Goal: Use online tool/utility: Use online tool/utility

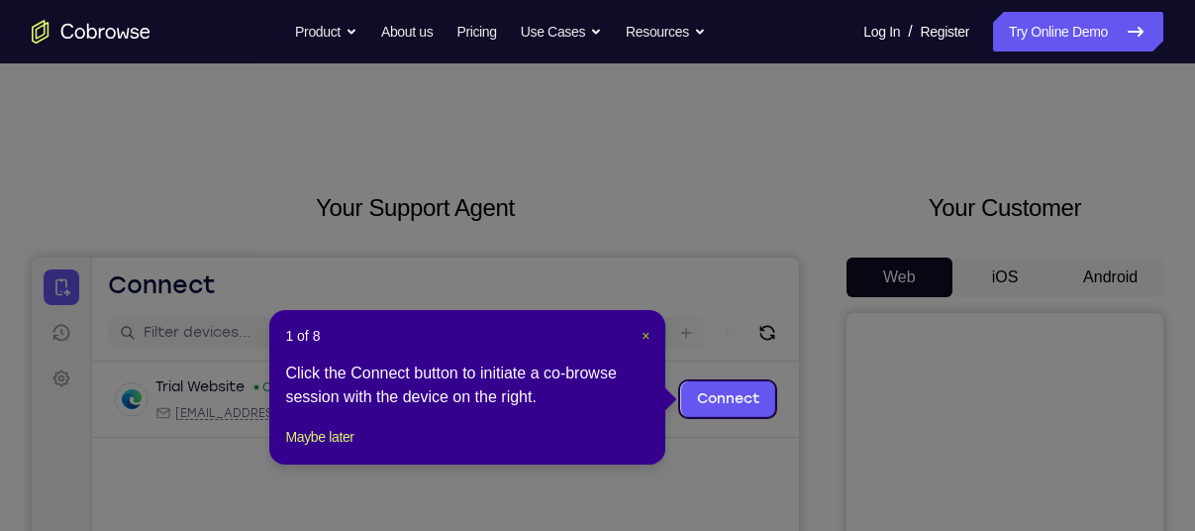
click at [648, 339] on span "×" at bounding box center [646, 336] width 8 height 16
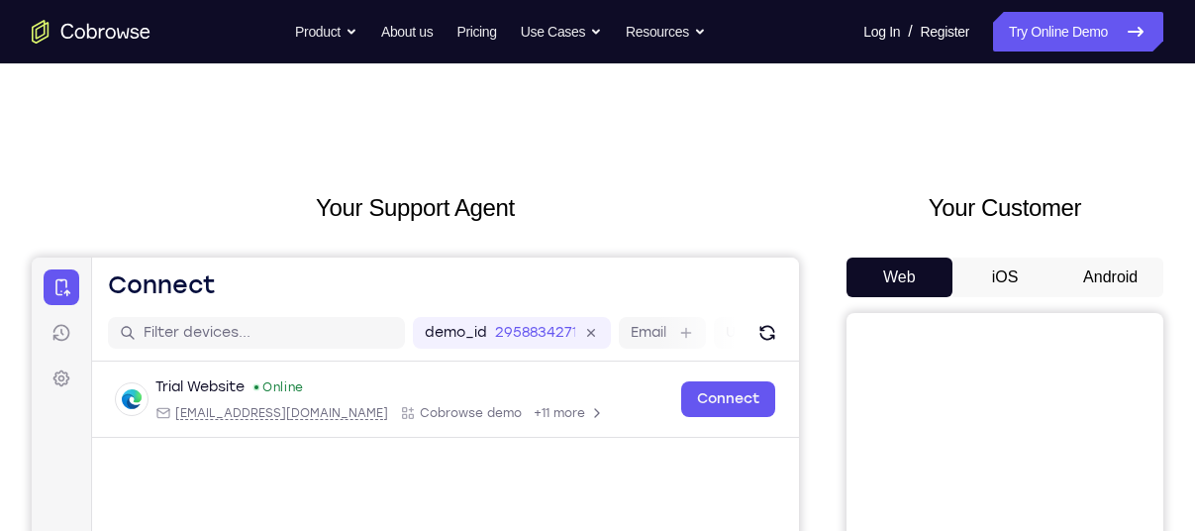
click at [1119, 274] on button "Android" at bounding box center [1110, 277] width 106 height 40
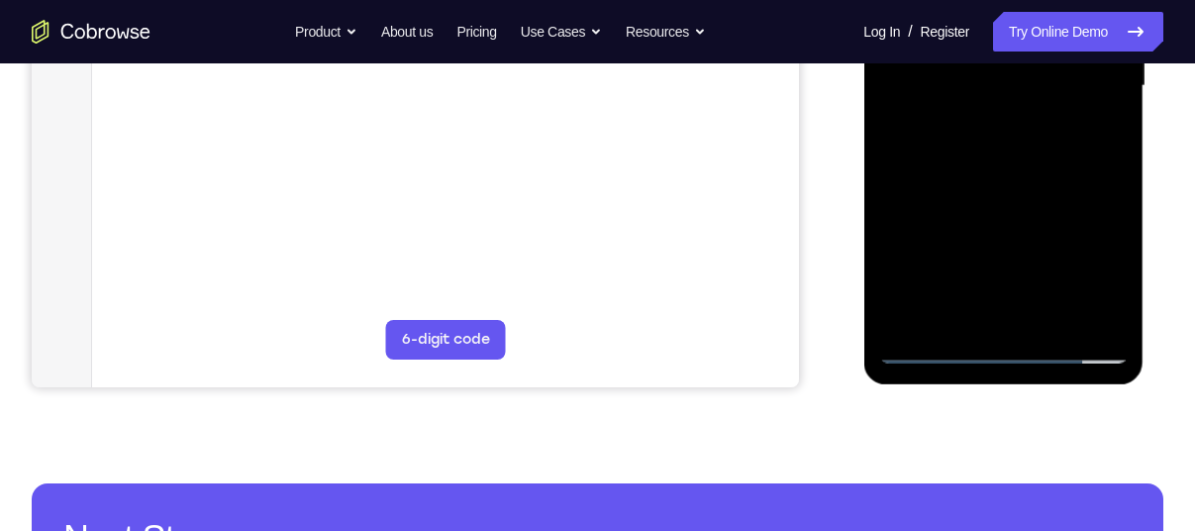
scroll to position [535, 0]
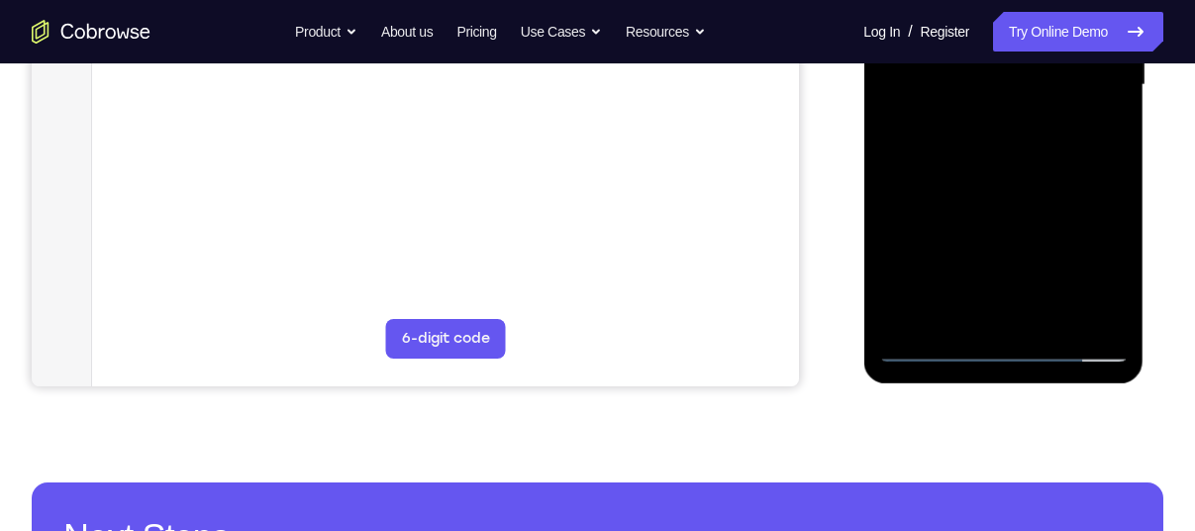
click at [1007, 339] on div at bounding box center [1003, 85] width 250 height 554
click at [1010, 346] on div at bounding box center [1003, 85] width 250 height 554
click at [1080, 257] on div at bounding box center [1003, 85] width 250 height 554
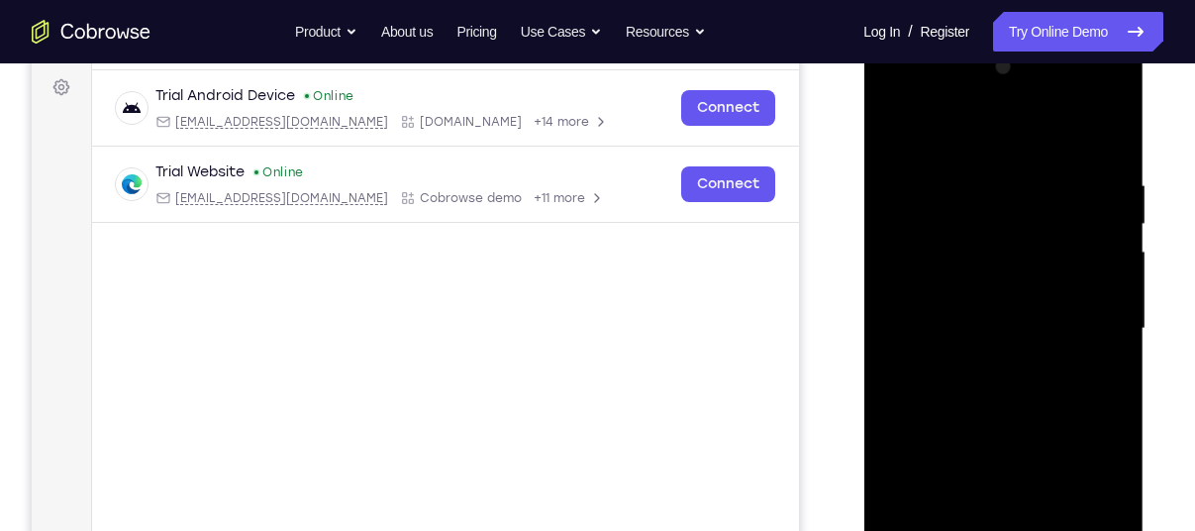
scroll to position [259, 0]
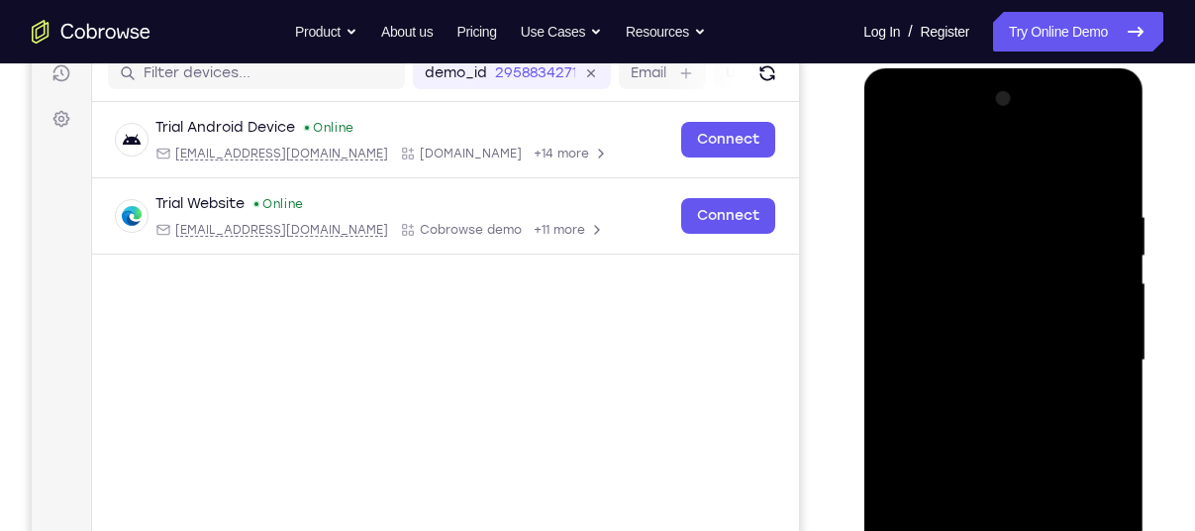
click at [1017, 162] on div at bounding box center [1003, 360] width 250 height 554
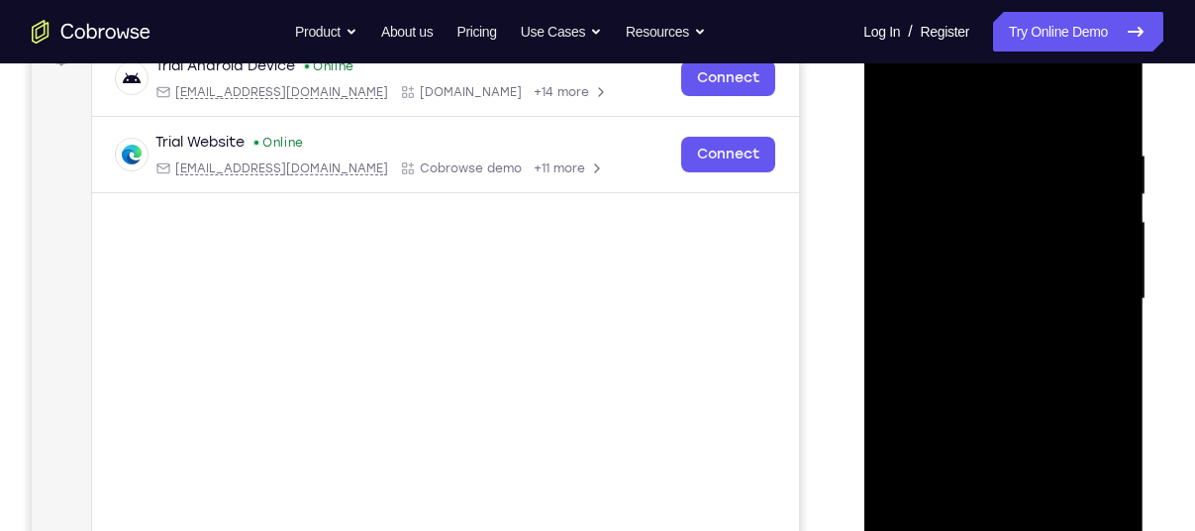
scroll to position [333, 0]
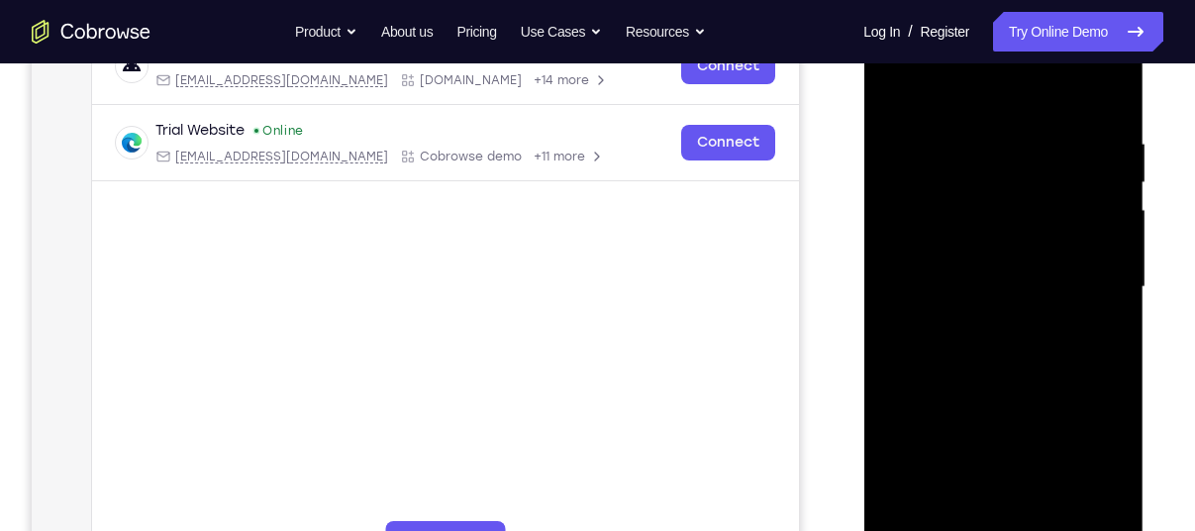
click at [1094, 276] on div at bounding box center [1003, 287] width 250 height 554
click at [978, 317] on div at bounding box center [1003, 287] width 250 height 554
click at [997, 250] on div at bounding box center [1003, 287] width 250 height 554
click at [955, 270] on div at bounding box center [1003, 287] width 250 height 554
click at [1109, 508] on div at bounding box center [1003, 287] width 250 height 554
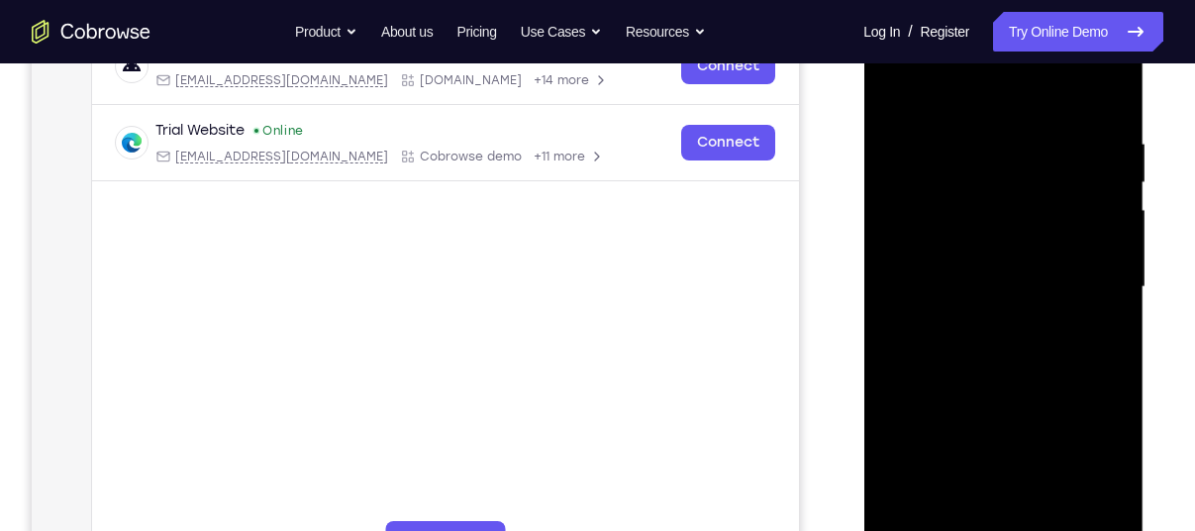
click at [1010, 233] on div at bounding box center [1003, 287] width 250 height 554
click at [1003, 331] on div at bounding box center [1003, 287] width 250 height 554
click at [971, 372] on div at bounding box center [1003, 287] width 250 height 554
click at [1064, 274] on div at bounding box center [1003, 287] width 250 height 554
click at [1049, 323] on div at bounding box center [1003, 287] width 250 height 554
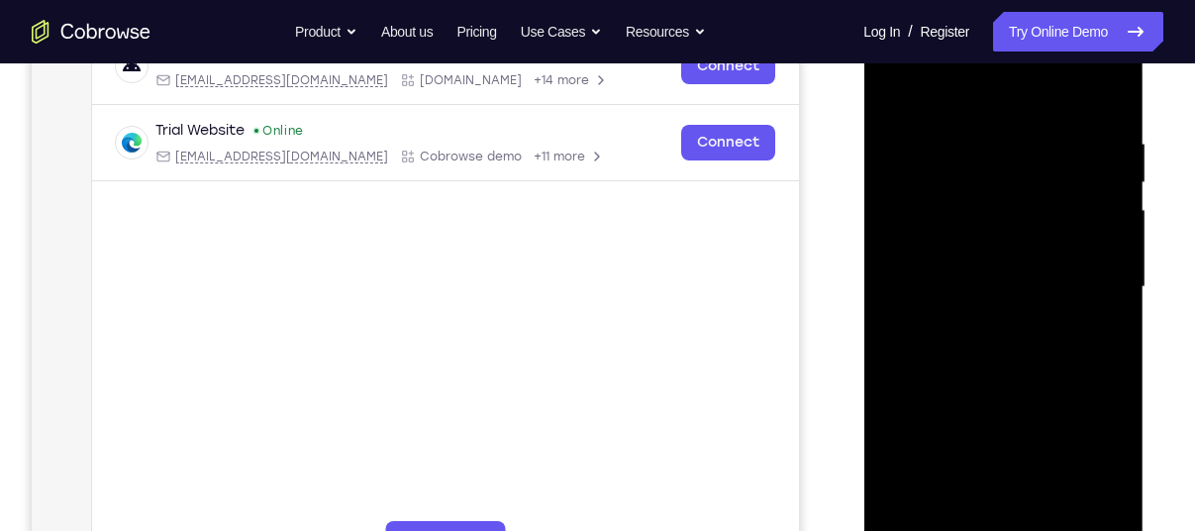
click at [1004, 369] on div at bounding box center [1003, 287] width 250 height 554
click at [986, 273] on div at bounding box center [1003, 287] width 250 height 554
click at [1026, 266] on div at bounding box center [1003, 287] width 250 height 554
click at [1011, 336] on div at bounding box center [1003, 287] width 250 height 554
click at [1008, 369] on div at bounding box center [1003, 287] width 250 height 554
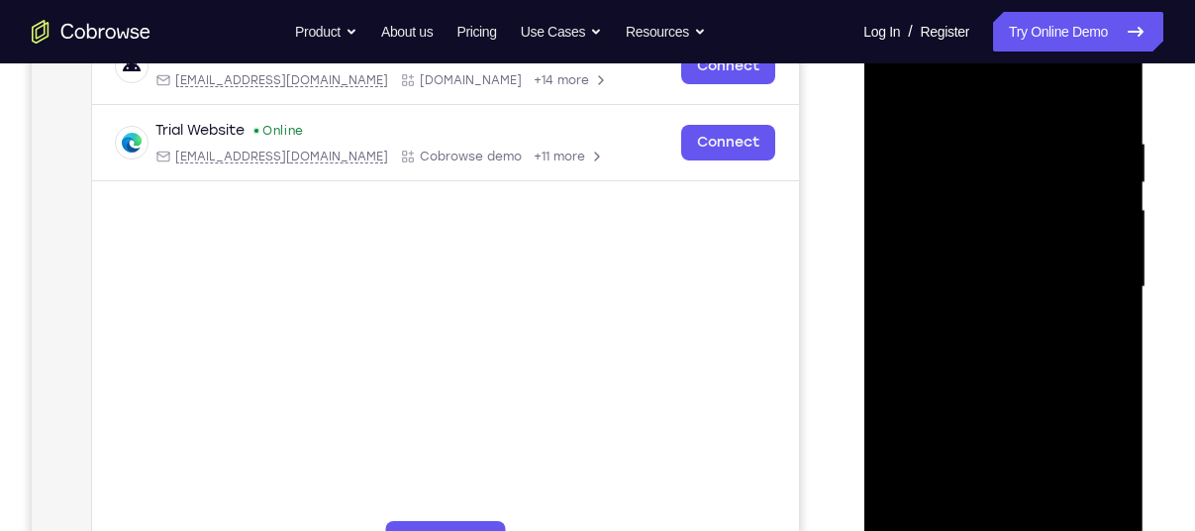
click at [1017, 322] on div at bounding box center [1003, 287] width 250 height 554
click at [1045, 366] on div at bounding box center [1003, 287] width 250 height 554
click at [1012, 332] on div at bounding box center [1003, 287] width 250 height 554
click at [1002, 339] on div at bounding box center [1003, 287] width 250 height 554
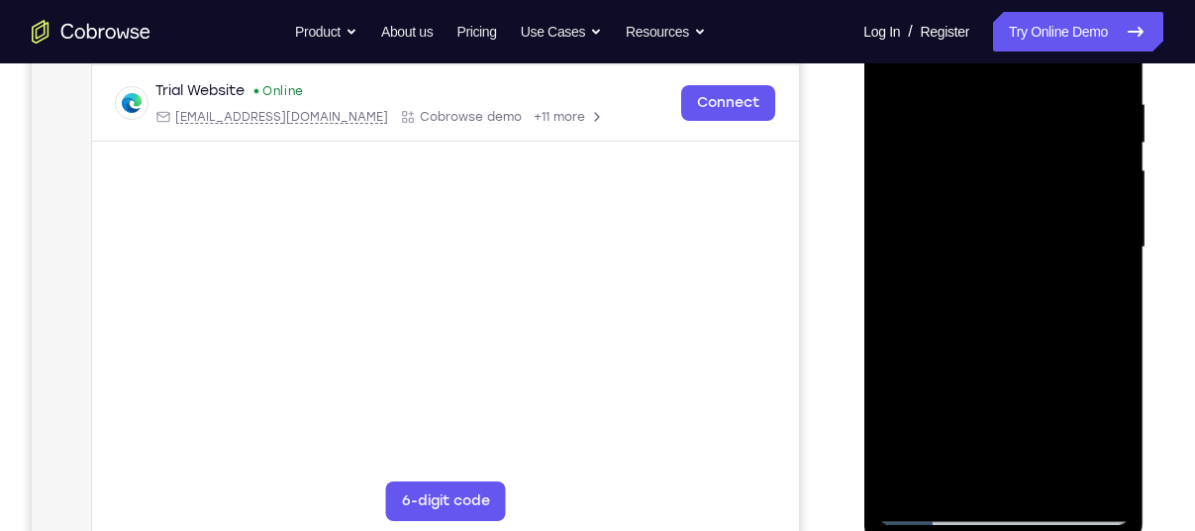
scroll to position [372, 0]
click at [977, 290] on div at bounding box center [1003, 247] width 250 height 554
click at [989, 326] on div at bounding box center [1003, 247] width 250 height 554
click at [991, 281] on div at bounding box center [1003, 247] width 250 height 554
click at [1037, 332] on div at bounding box center [1003, 247] width 250 height 554
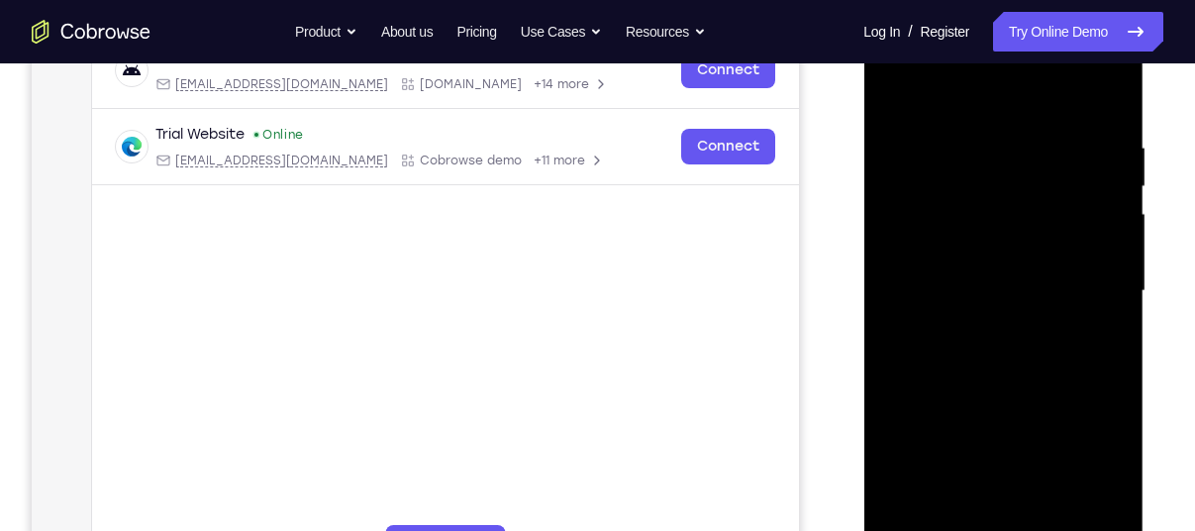
scroll to position [323, 0]
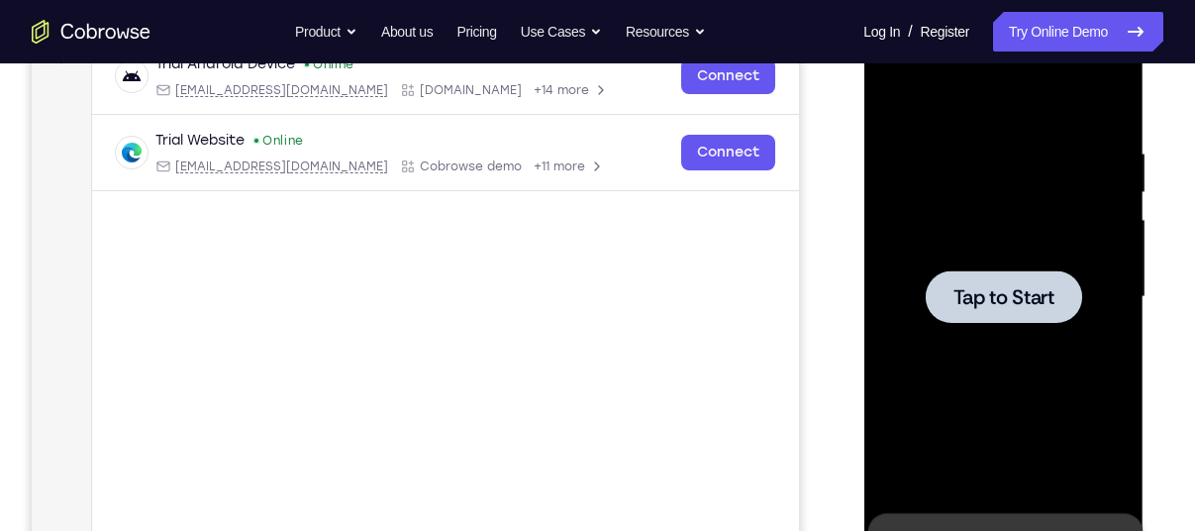
click at [1079, 380] on div at bounding box center [1003, 297] width 250 height 554
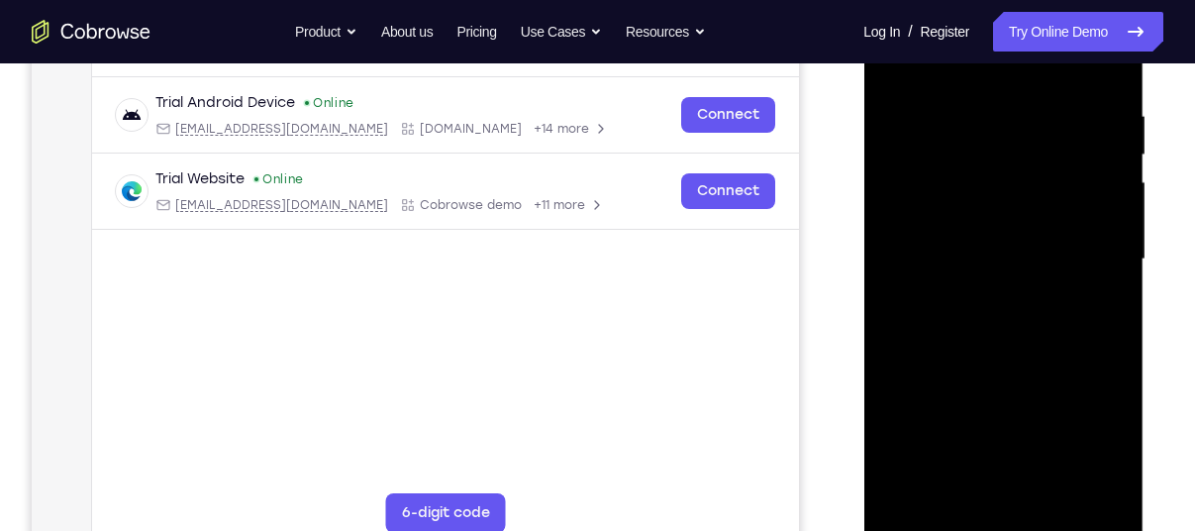
scroll to position [416, 0]
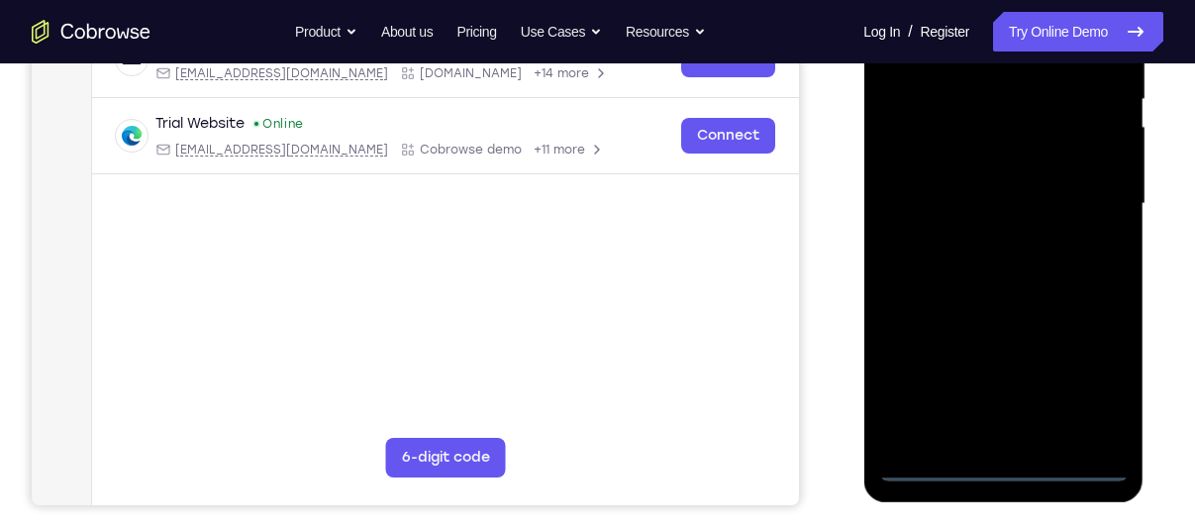
click at [1006, 461] on div at bounding box center [1003, 204] width 250 height 554
click at [1093, 385] on div at bounding box center [1003, 204] width 250 height 554
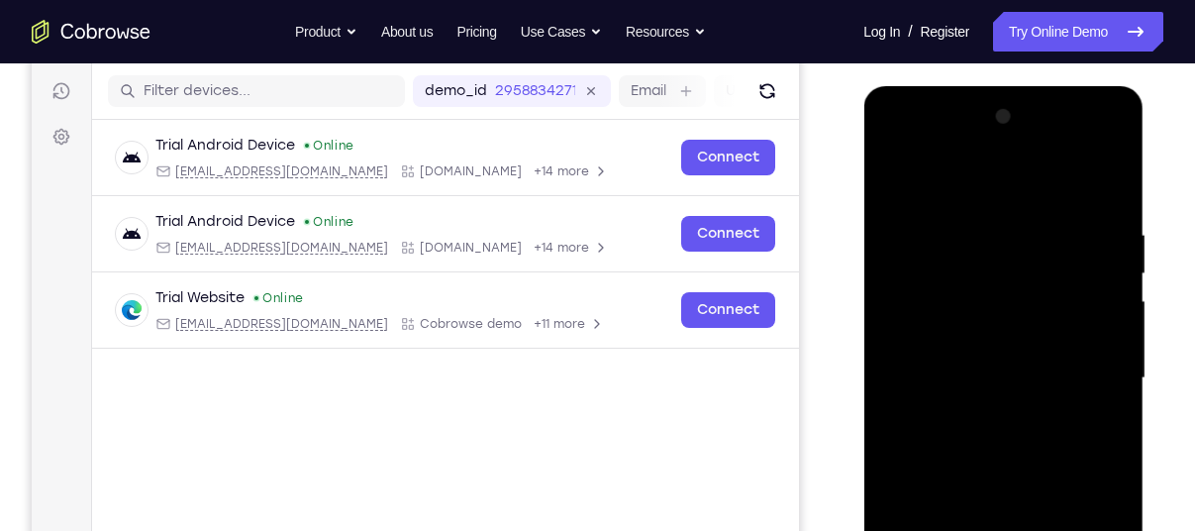
scroll to position [246, 0]
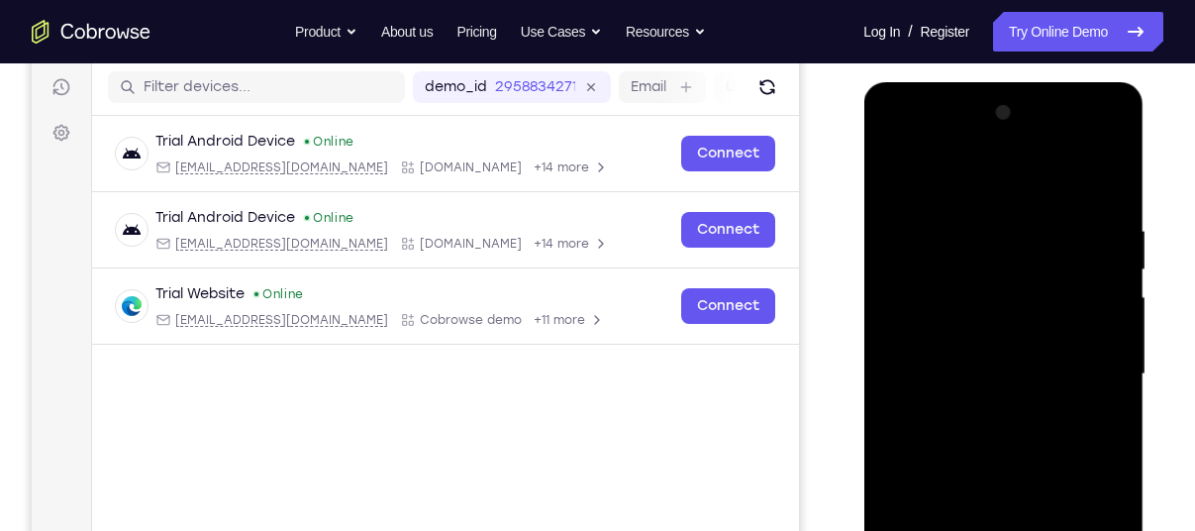
click at [1015, 168] on div at bounding box center [1003, 374] width 250 height 554
click at [1091, 359] on div at bounding box center [1003, 374] width 250 height 554
click at [971, 407] on div at bounding box center [1003, 374] width 250 height 554
click at [998, 363] on div at bounding box center [1003, 374] width 250 height 554
click at [1003, 375] on div at bounding box center [1003, 374] width 250 height 554
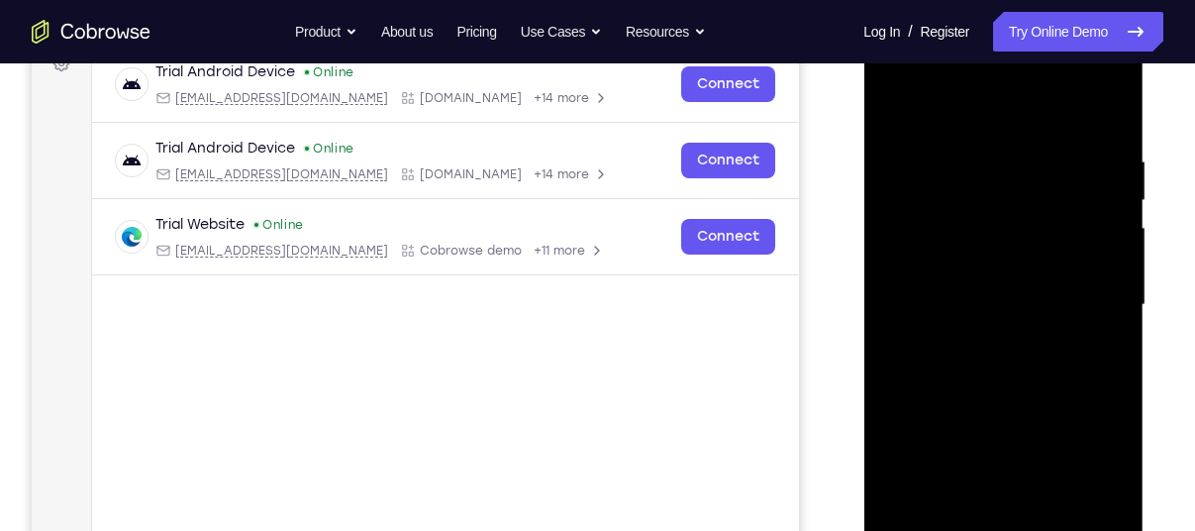
scroll to position [366, 0]
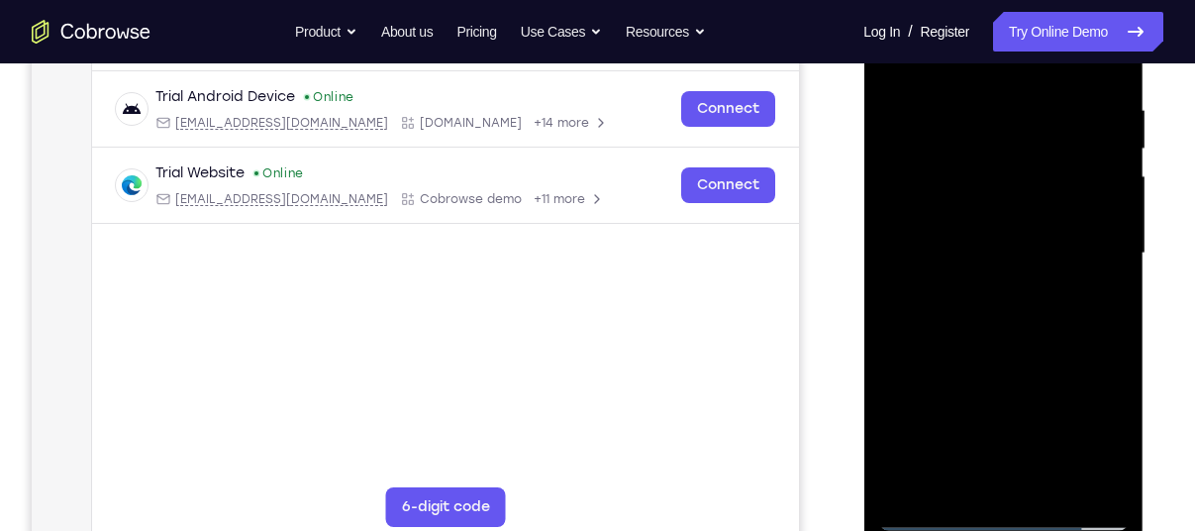
click at [1016, 338] on div at bounding box center [1003, 253] width 250 height 554
click at [967, 285] on div at bounding box center [1003, 253] width 250 height 554
click at [1017, 250] on div at bounding box center [1003, 253] width 250 height 554
click at [1019, 336] on div at bounding box center [1003, 253] width 250 height 554
click at [978, 312] on div at bounding box center [1003, 253] width 250 height 554
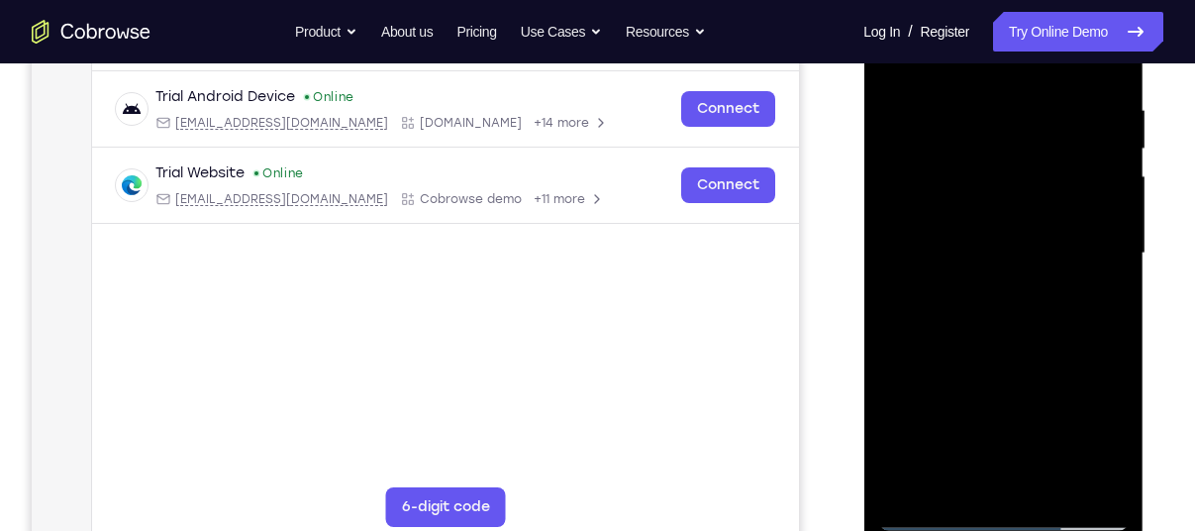
click at [1036, 304] on div at bounding box center [1003, 253] width 250 height 554
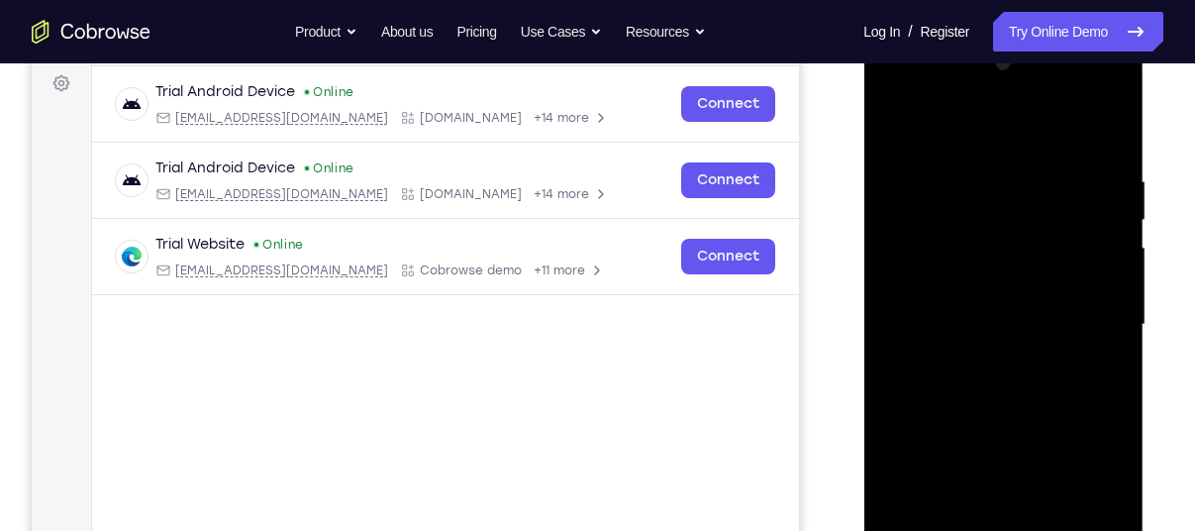
scroll to position [291, 0]
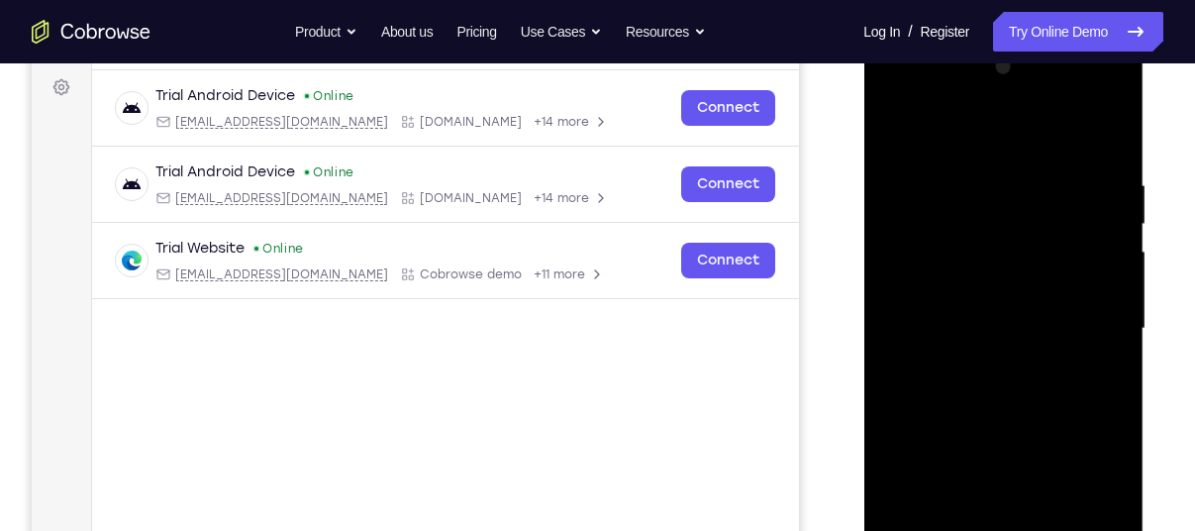
click at [1010, 316] on div at bounding box center [1003, 328] width 250 height 554
click at [1015, 231] on div at bounding box center [1003, 328] width 250 height 554
click at [1068, 299] on div at bounding box center [1003, 328] width 250 height 554
click at [1027, 45] on div at bounding box center [1003, 332] width 280 height 590
click at [895, 129] on div at bounding box center [1003, 328] width 250 height 554
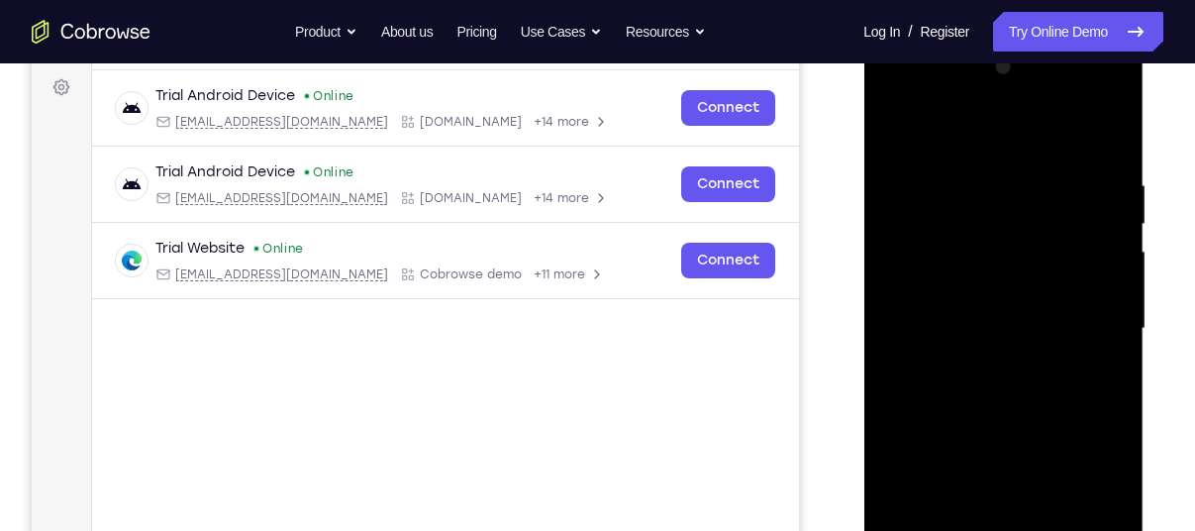
click at [890, 127] on div at bounding box center [1003, 328] width 250 height 554
click at [958, 389] on div at bounding box center [1003, 328] width 250 height 554
click at [1013, 422] on div at bounding box center [1003, 328] width 250 height 554
click at [1023, 312] on div at bounding box center [1003, 328] width 250 height 554
click at [1008, 325] on div at bounding box center [1003, 328] width 250 height 554
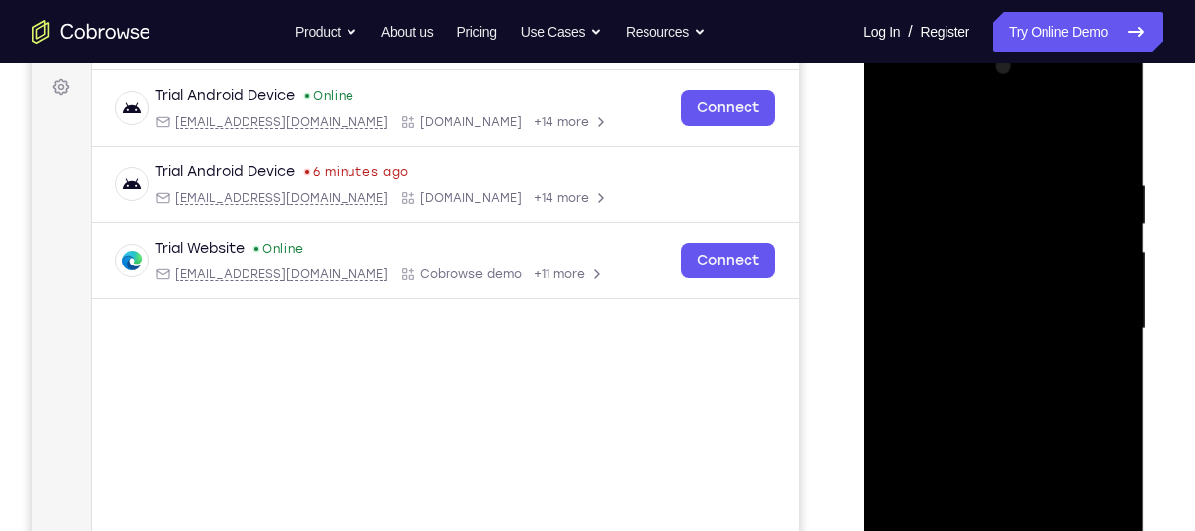
click at [1054, 397] on div at bounding box center [1003, 328] width 250 height 554
click at [1052, 384] on div at bounding box center [1003, 328] width 250 height 554
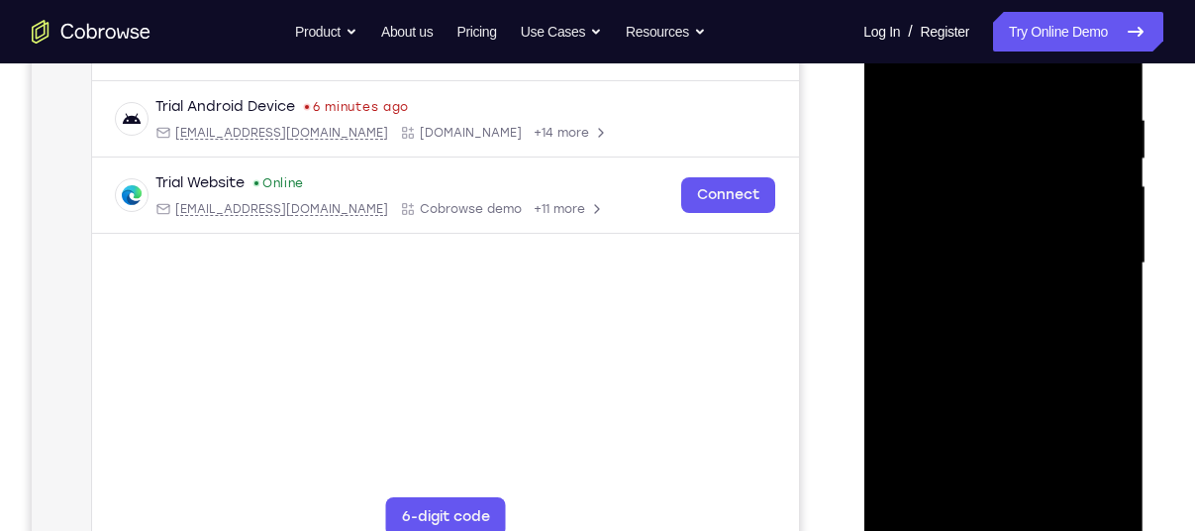
scroll to position [360, 0]
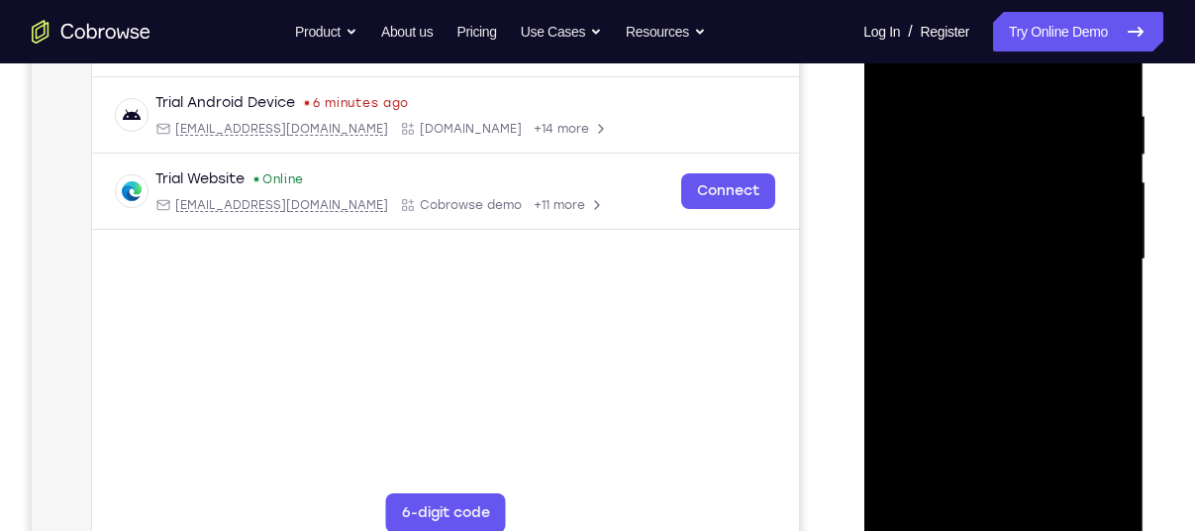
click at [1027, 333] on div at bounding box center [1003, 259] width 250 height 554
click at [982, 109] on div at bounding box center [1003, 259] width 250 height 554
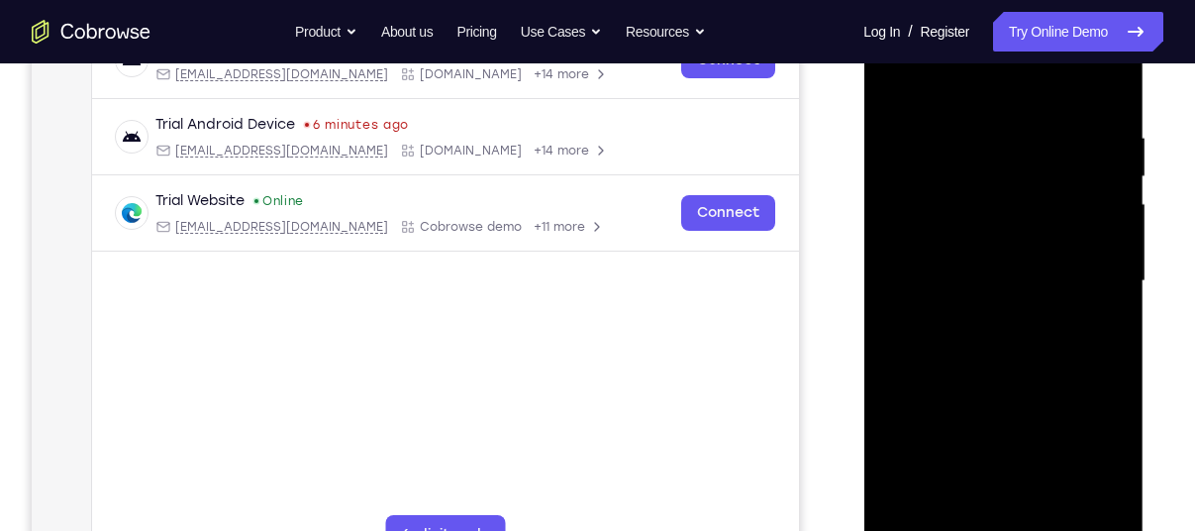
scroll to position [319, 0]
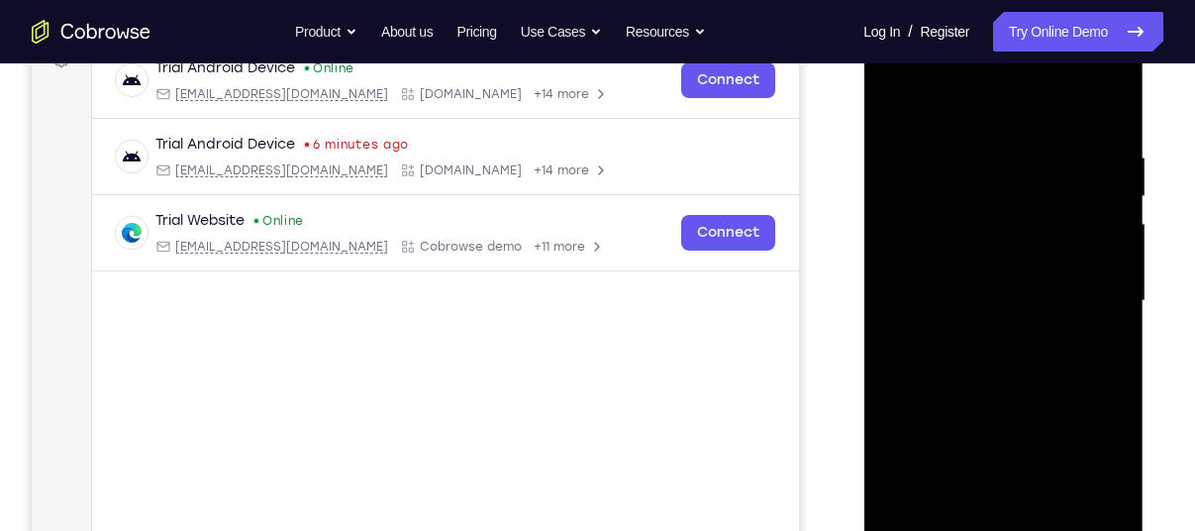
drag, startPoint x: 1045, startPoint y: 181, endPoint x: 882, endPoint y: 211, distance: 165.1
click at [882, 211] on div at bounding box center [1003, 301] width 250 height 554
click at [1094, 110] on div at bounding box center [1003, 301] width 250 height 554
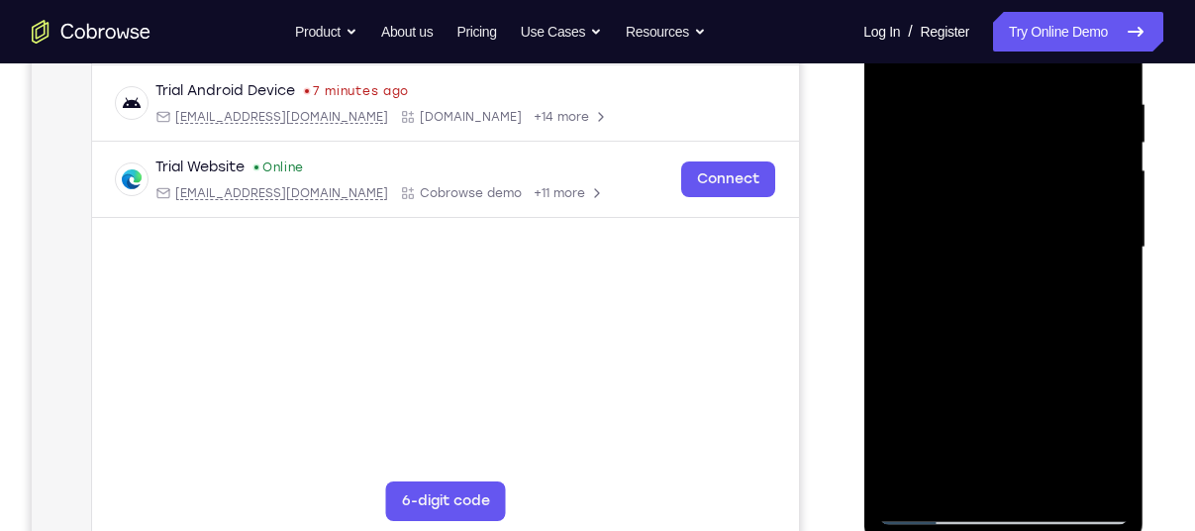
scroll to position [378, 0]
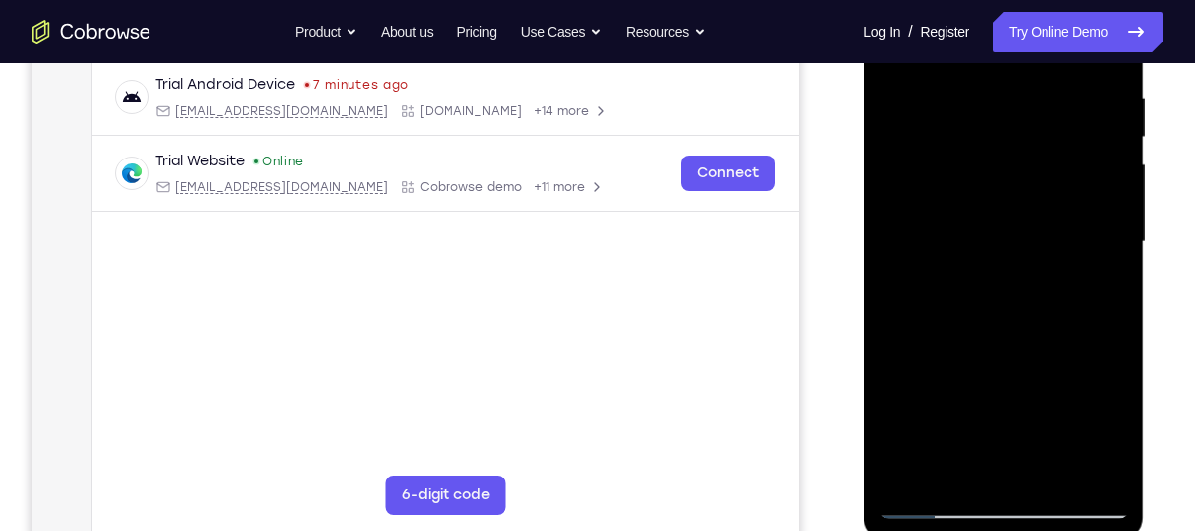
click at [907, 466] on div at bounding box center [1003, 241] width 250 height 554
click at [908, 470] on div at bounding box center [1003, 241] width 250 height 554
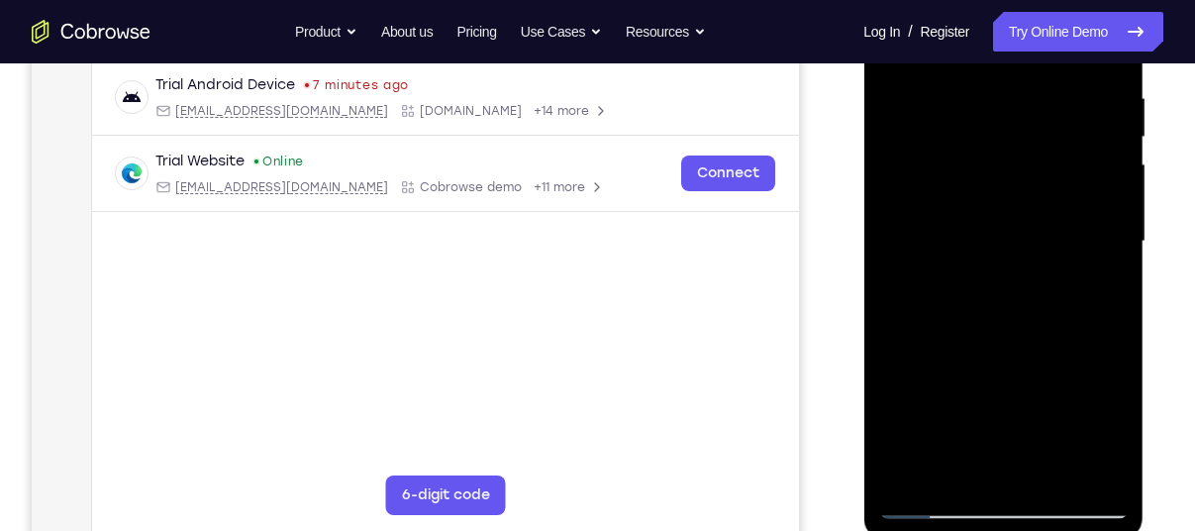
click at [908, 470] on div at bounding box center [1003, 241] width 250 height 554
drag, startPoint x: 908, startPoint y: 470, endPoint x: 1049, endPoint y: 268, distance: 246.7
click at [1049, 268] on div at bounding box center [1003, 241] width 250 height 554
click at [1115, 404] on div at bounding box center [1003, 241] width 250 height 554
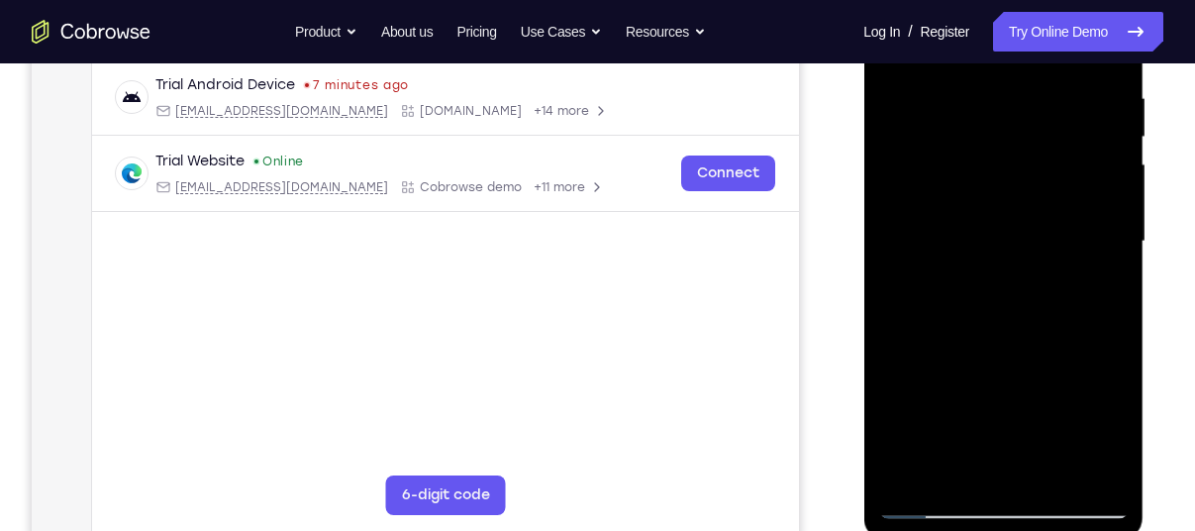
click at [904, 470] on div at bounding box center [1003, 241] width 250 height 554
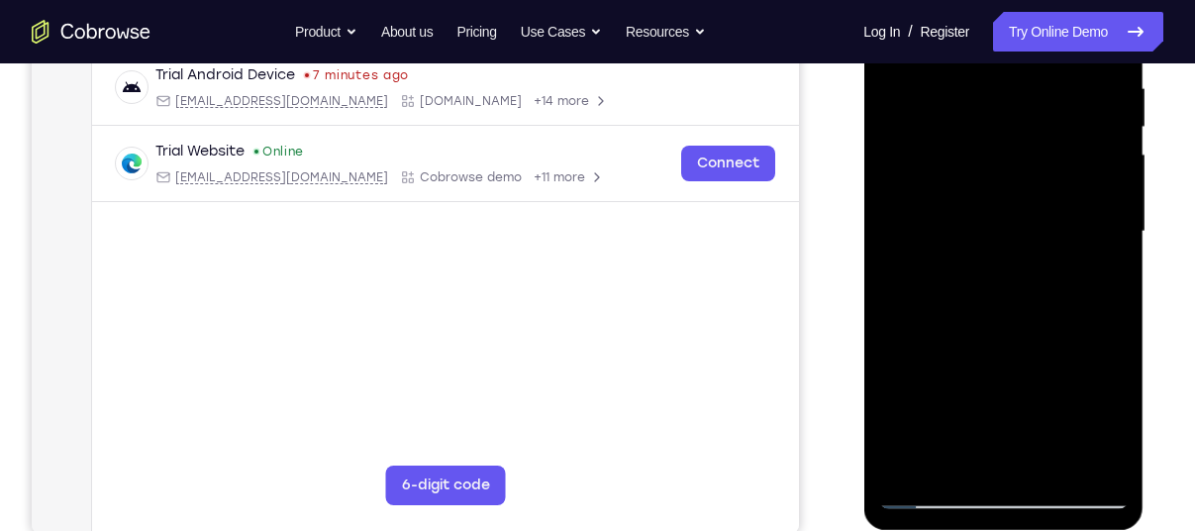
scroll to position [364, 0]
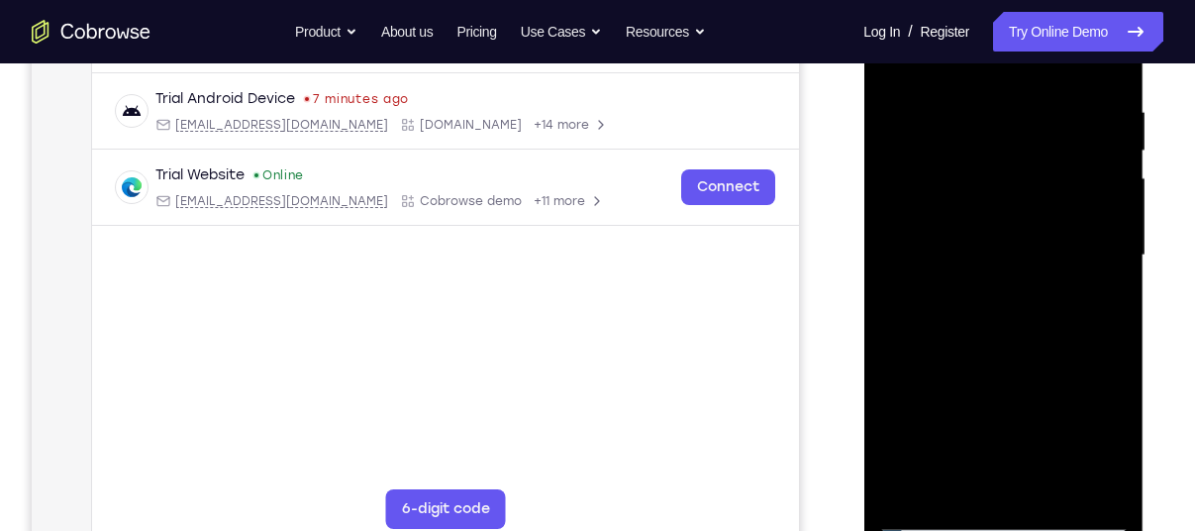
click at [916, 492] on div at bounding box center [1003, 255] width 250 height 554
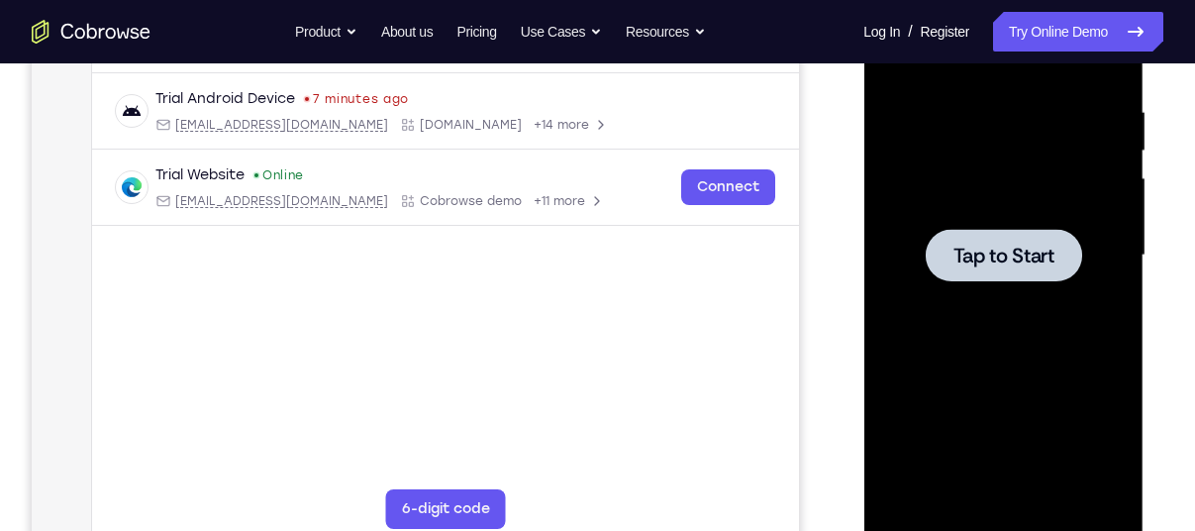
click at [1007, 366] on div at bounding box center [1003, 255] width 250 height 554
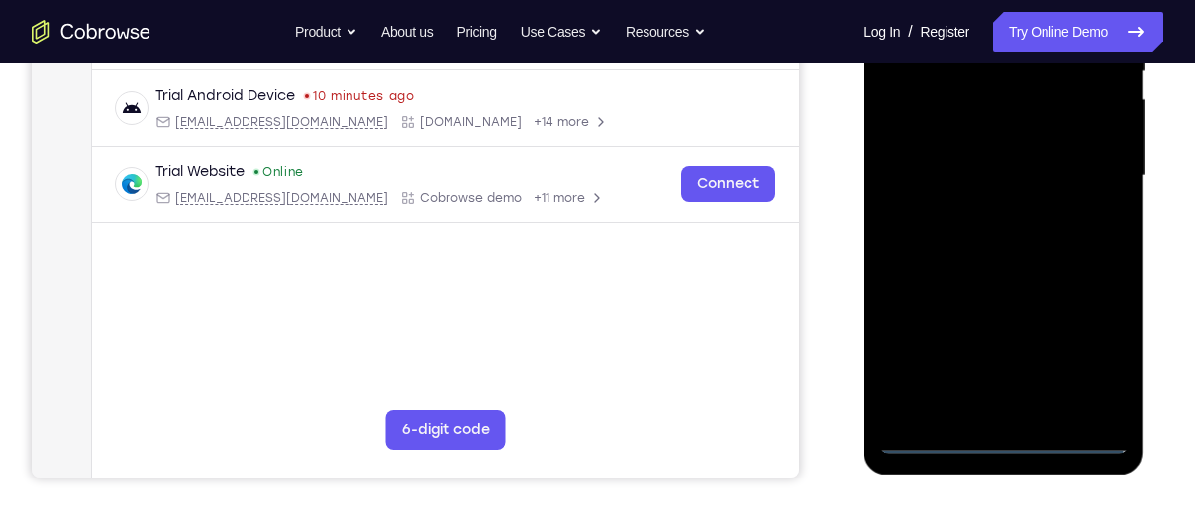
scroll to position [446, 0]
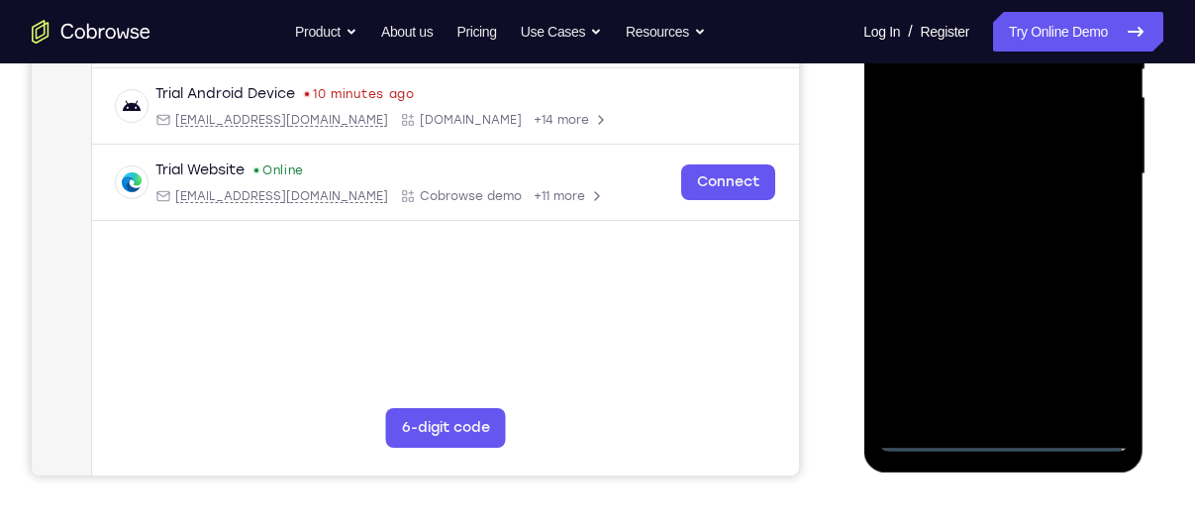
click at [1008, 436] on div at bounding box center [1003, 174] width 250 height 554
click at [1094, 341] on div at bounding box center [1003, 174] width 250 height 554
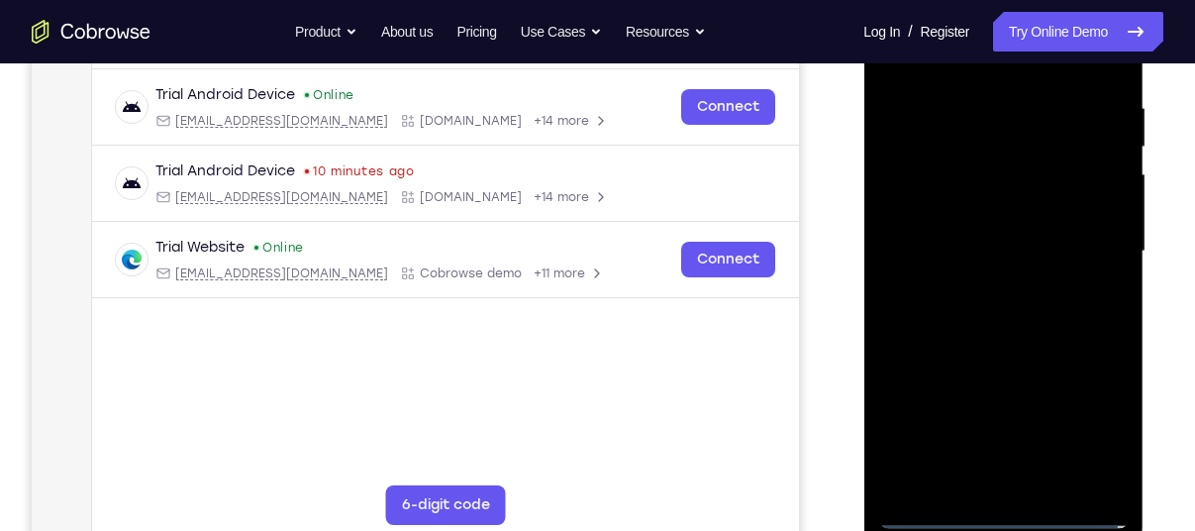
scroll to position [281, 0]
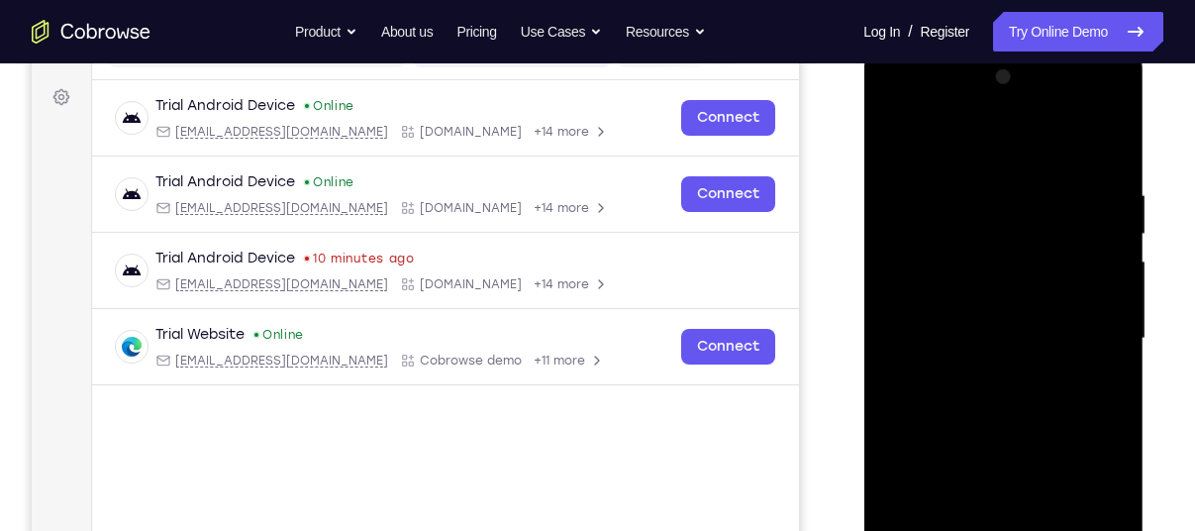
click at [1019, 150] on div at bounding box center [1003, 338] width 250 height 554
click at [1082, 310] on div at bounding box center [1003, 338] width 250 height 554
click at [1086, 320] on div at bounding box center [1003, 338] width 250 height 554
click at [969, 380] on div at bounding box center [1003, 338] width 250 height 554
click at [983, 373] on div at bounding box center [1003, 338] width 250 height 554
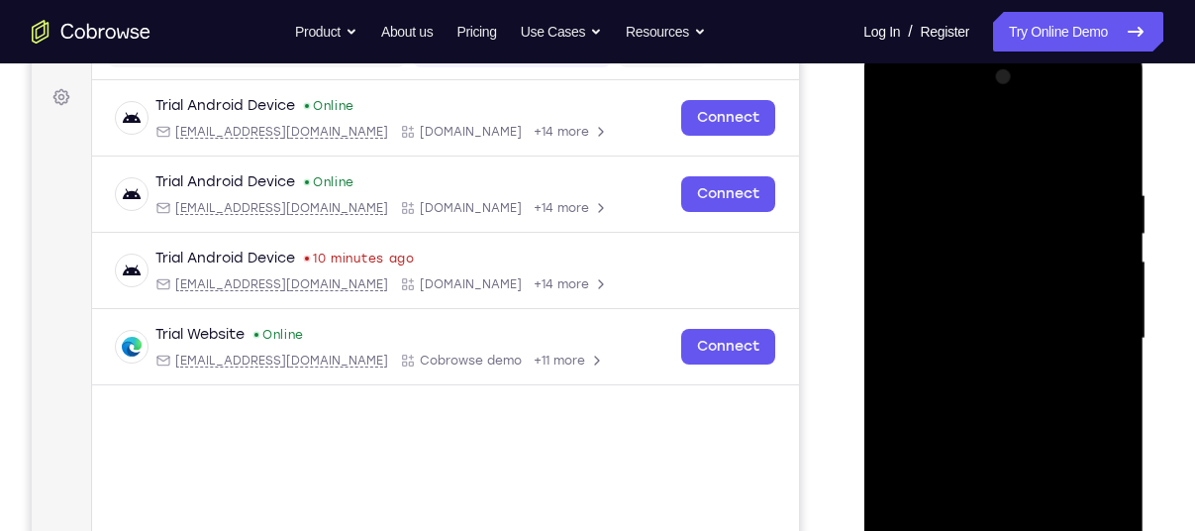
click at [1020, 291] on div at bounding box center [1003, 338] width 250 height 554
click at [955, 328] on div at bounding box center [1003, 338] width 250 height 554
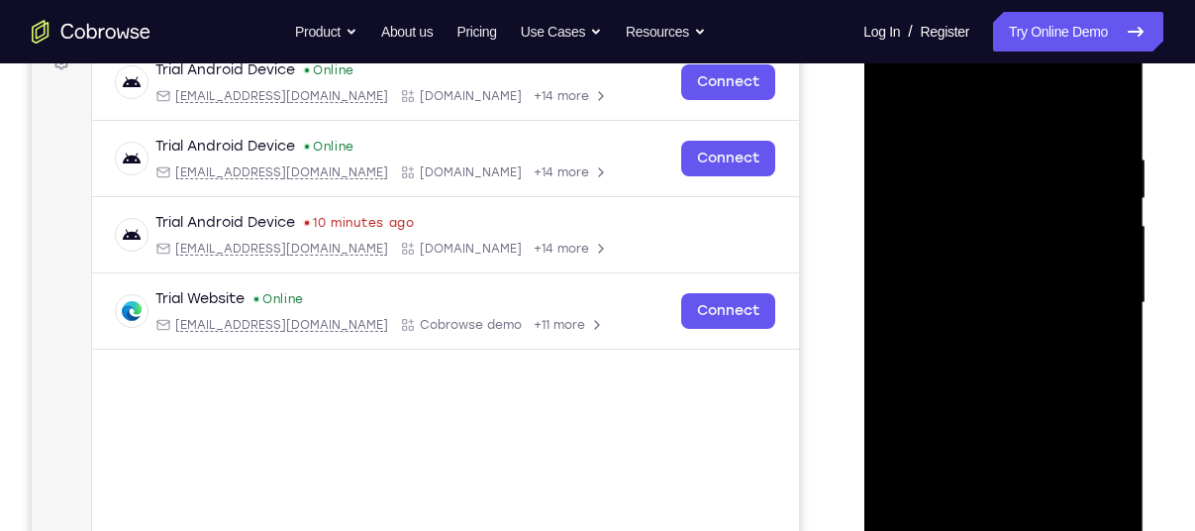
scroll to position [426, 0]
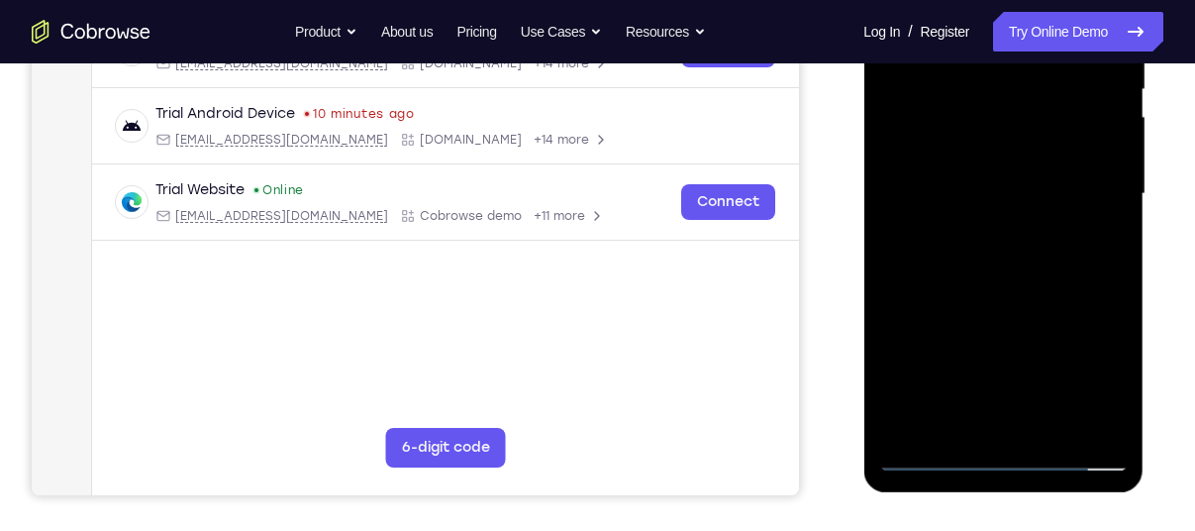
click at [1113, 414] on div at bounding box center [1003, 194] width 250 height 554
click at [1110, 425] on div at bounding box center [1003, 194] width 250 height 554
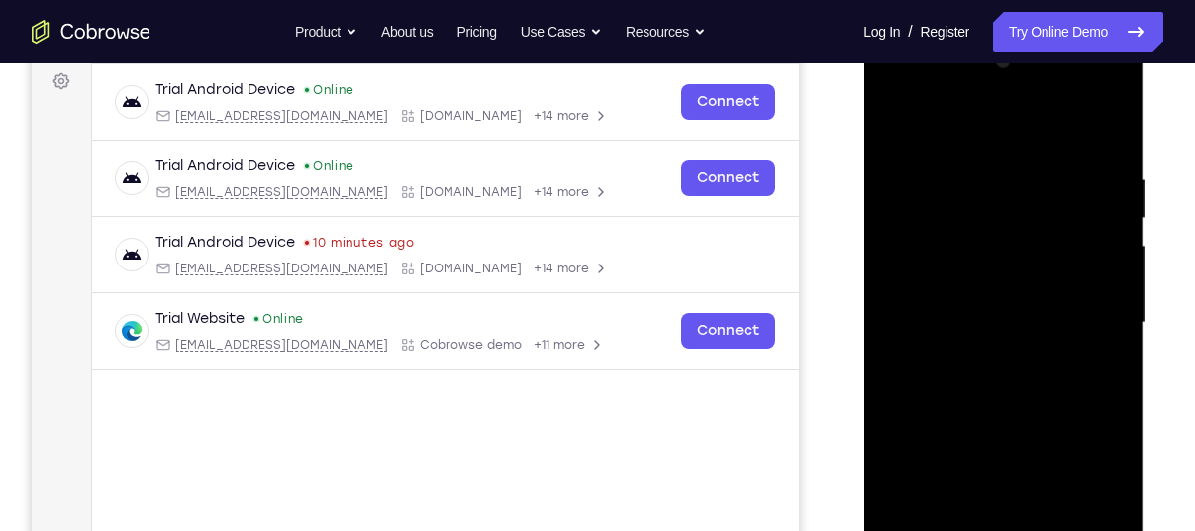
scroll to position [424, 0]
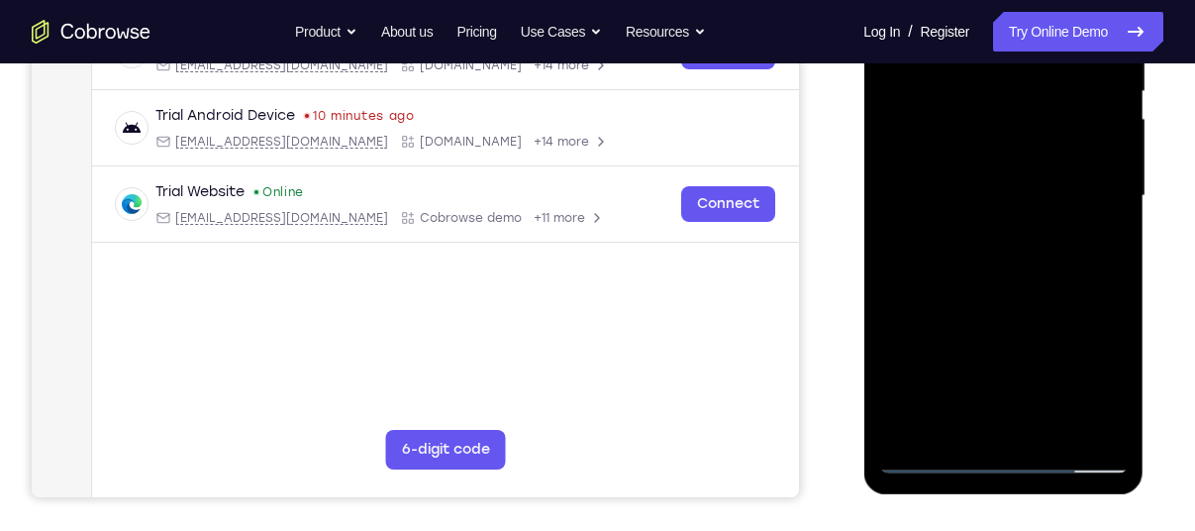
click at [1110, 425] on div at bounding box center [1003, 196] width 250 height 554
click at [1120, 422] on div at bounding box center [1003, 196] width 250 height 554
click at [1108, 413] on div at bounding box center [1003, 196] width 250 height 554
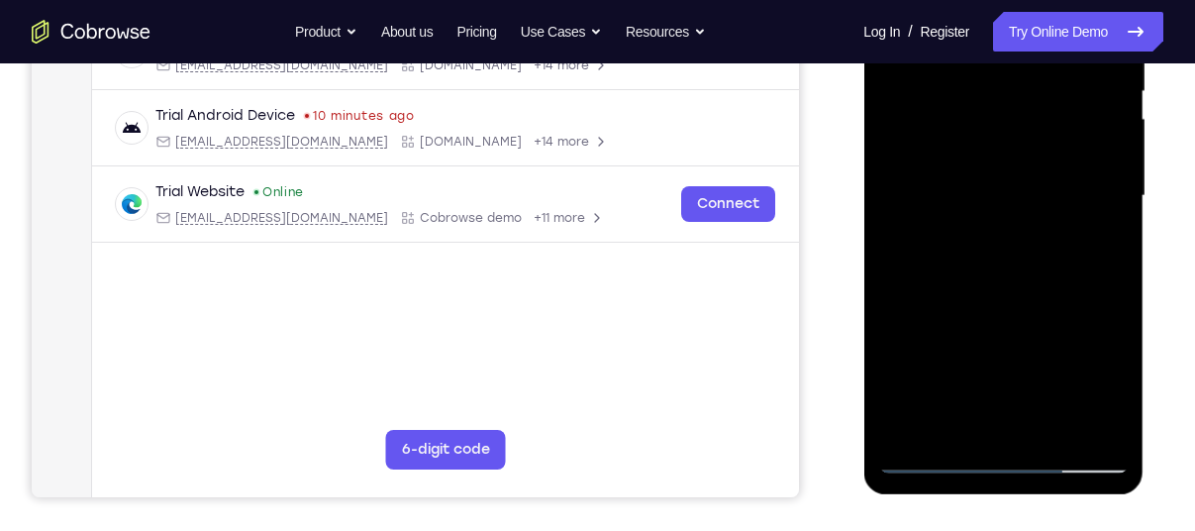
click at [1116, 417] on div at bounding box center [1003, 196] width 250 height 554
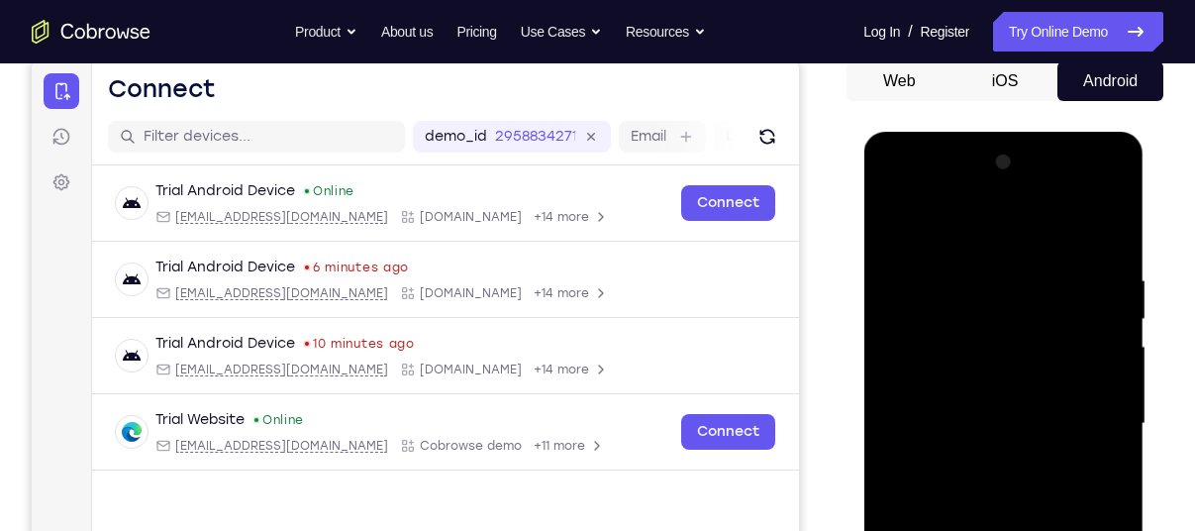
scroll to position [194, 0]
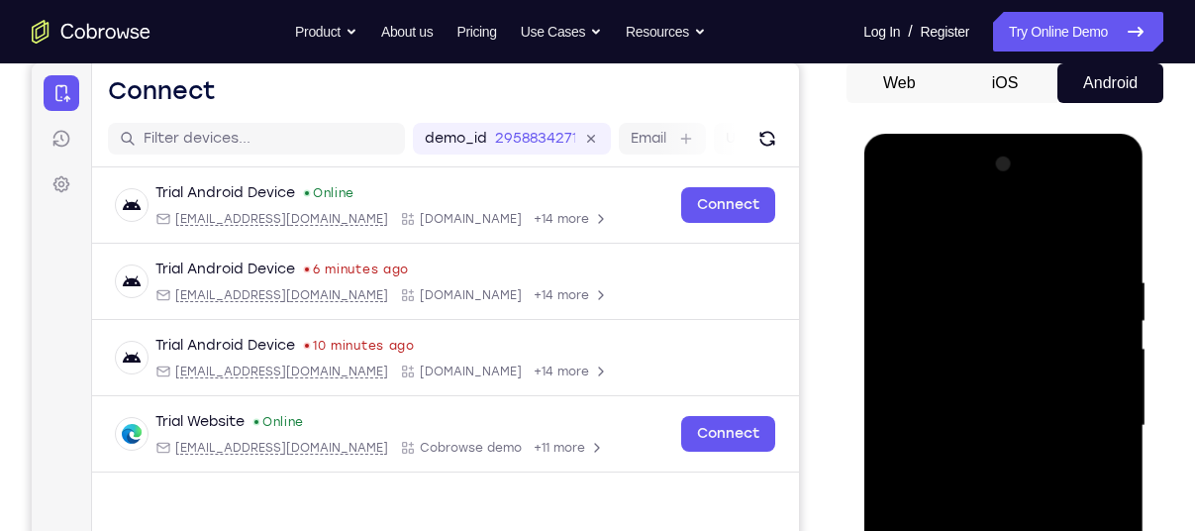
click at [1113, 356] on div at bounding box center [1003, 426] width 250 height 554
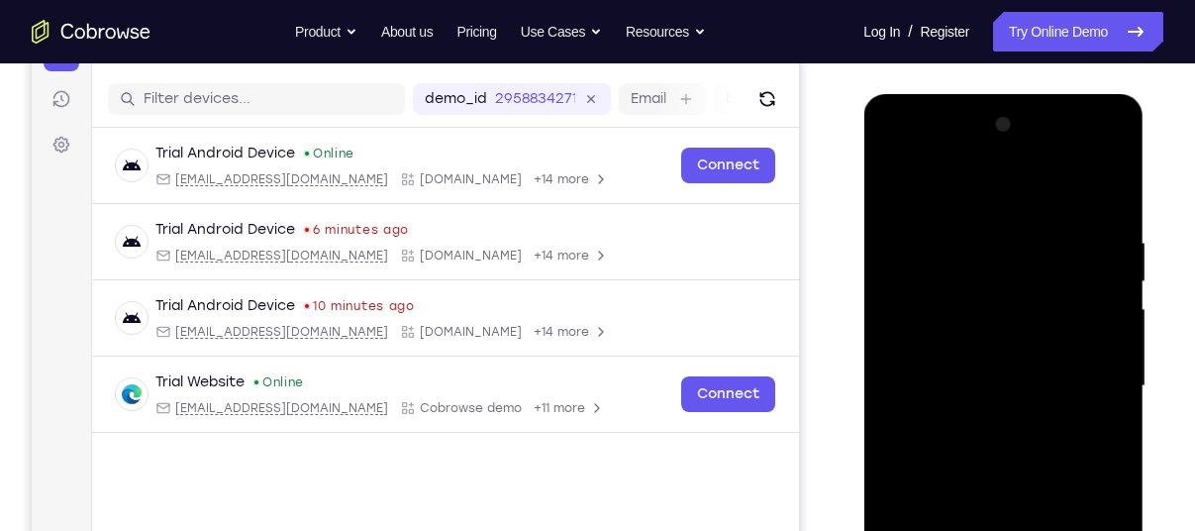
scroll to position [239, 0]
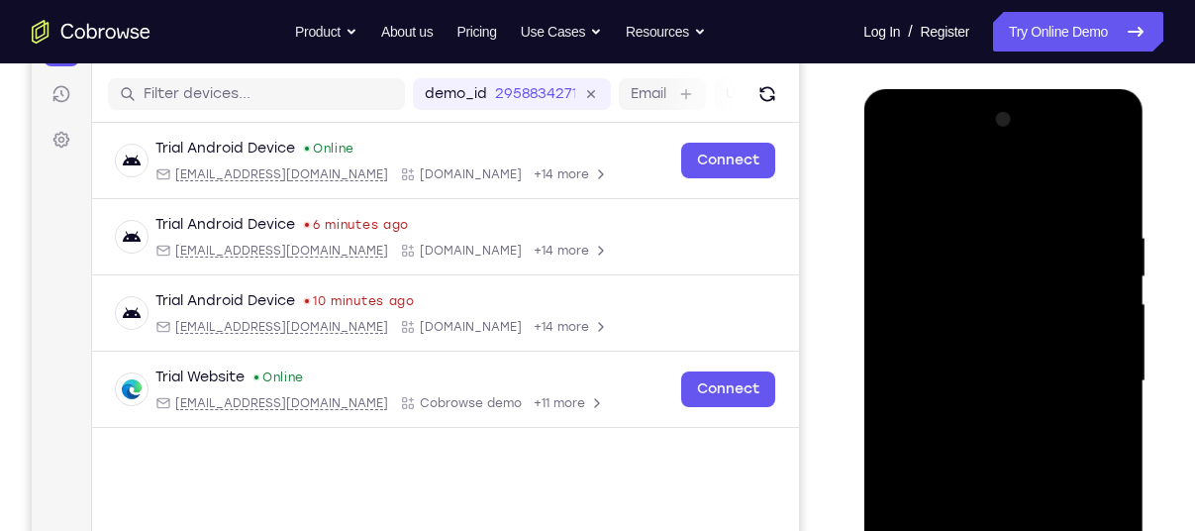
click at [1063, 369] on div at bounding box center [1003, 381] width 250 height 554
click at [1064, 365] on div at bounding box center [1003, 381] width 250 height 554
click at [983, 419] on div at bounding box center [1003, 381] width 250 height 554
click at [1015, 427] on div at bounding box center [1003, 381] width 250 height 554
click at [1000, 423] on div at bounding box center [1003, 381] width 250 height 554
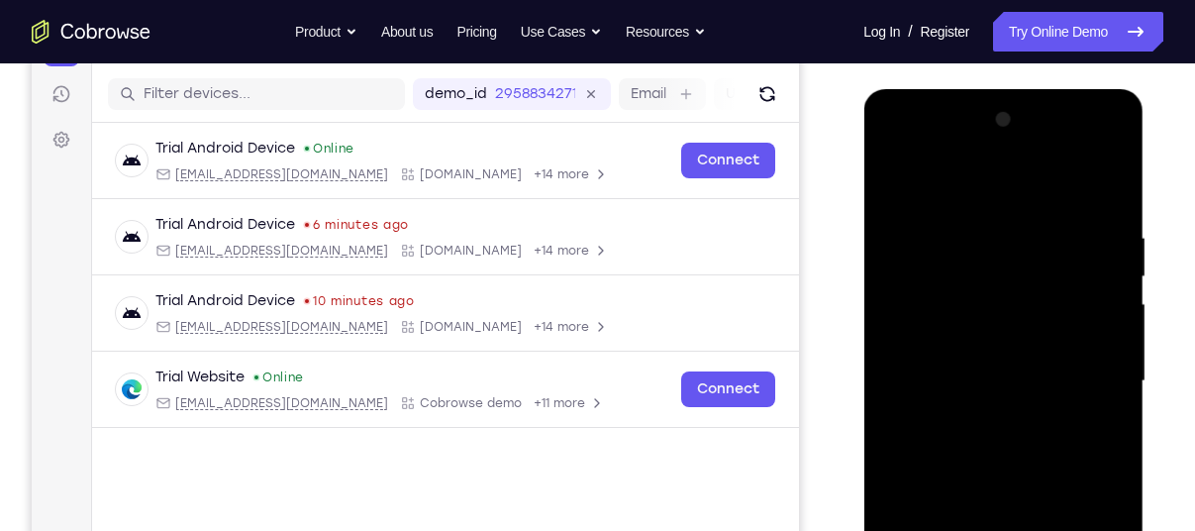
click at [1021, 418] on div at bounding box center [1003, 381] width 250 height 554
click at [1028, 420] on div at bounding box center [1003, 381] width 250 height 554
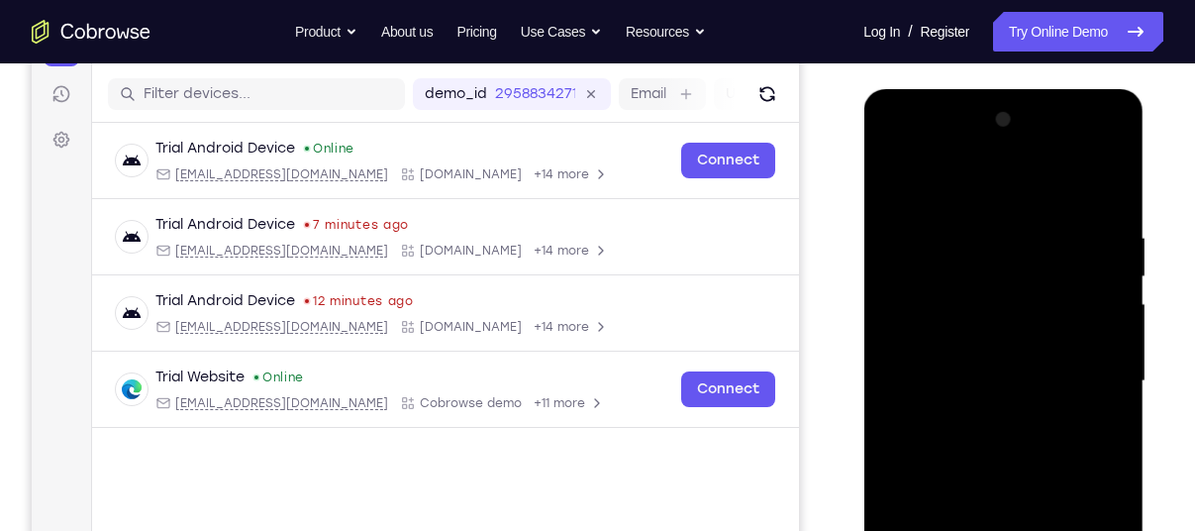
click at [992, 418] on div at bounding box center [1003, 381] width 250 height 554
click at [986, 363] on div at bounding box center [1003, 381] width 250 height 554
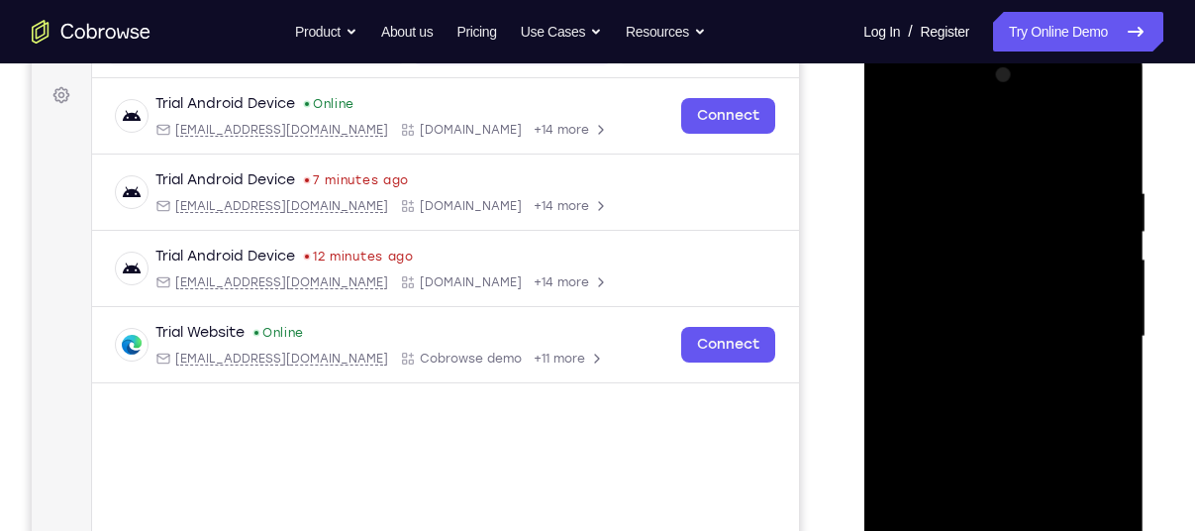
scroll to position [405, 0]
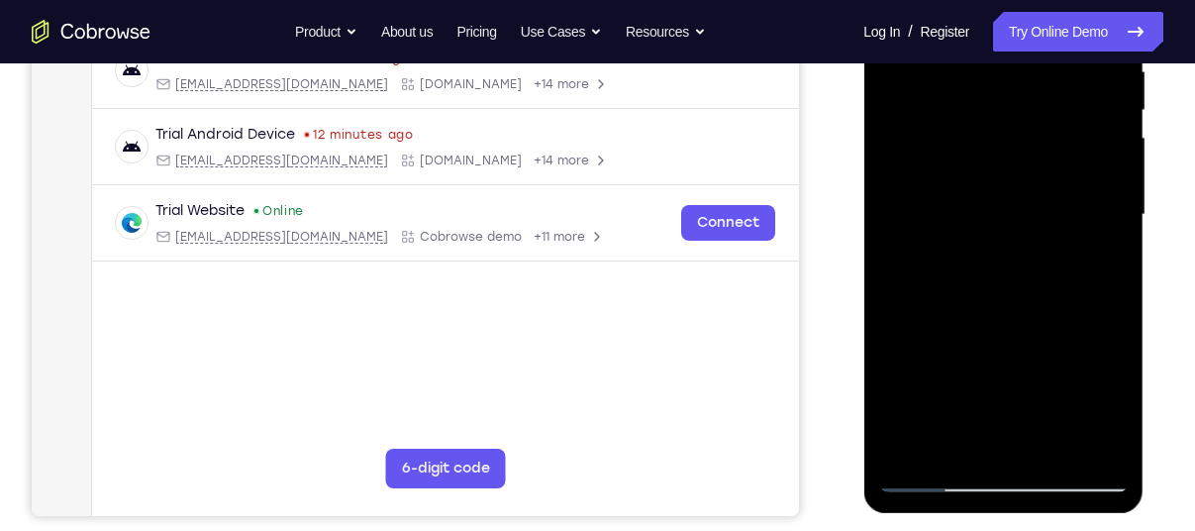
click at [1100, 437] on div at bounding box center [1003, 215] width 250 height 554
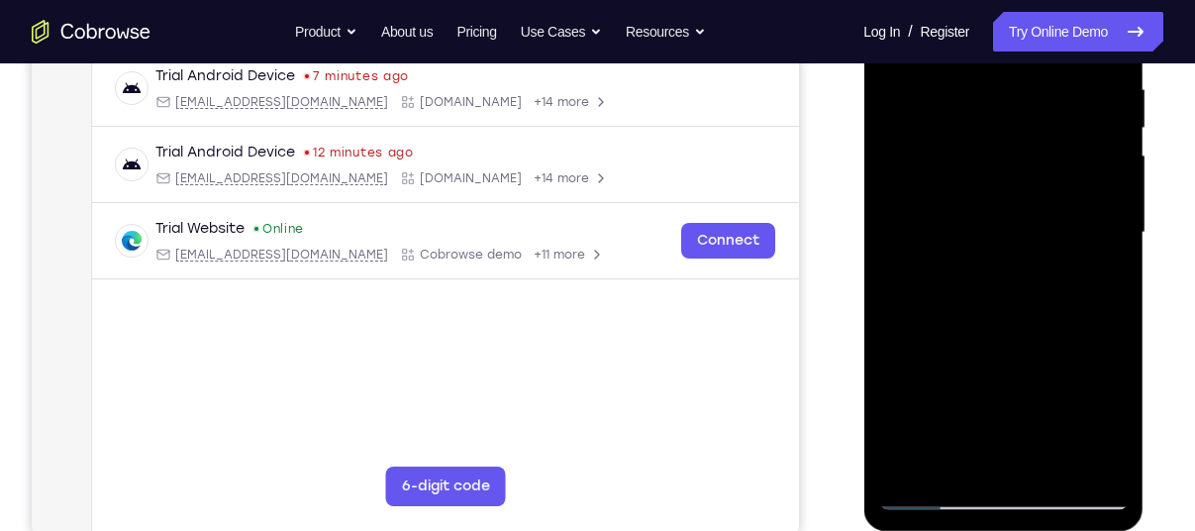
scroll to position [388, 0]
click at [1092, 212] on div at bounding box center [1003, 231] width 250 height 554
click at [1035, 270] on div at bounding box center [1003, 231] width 250 height 554
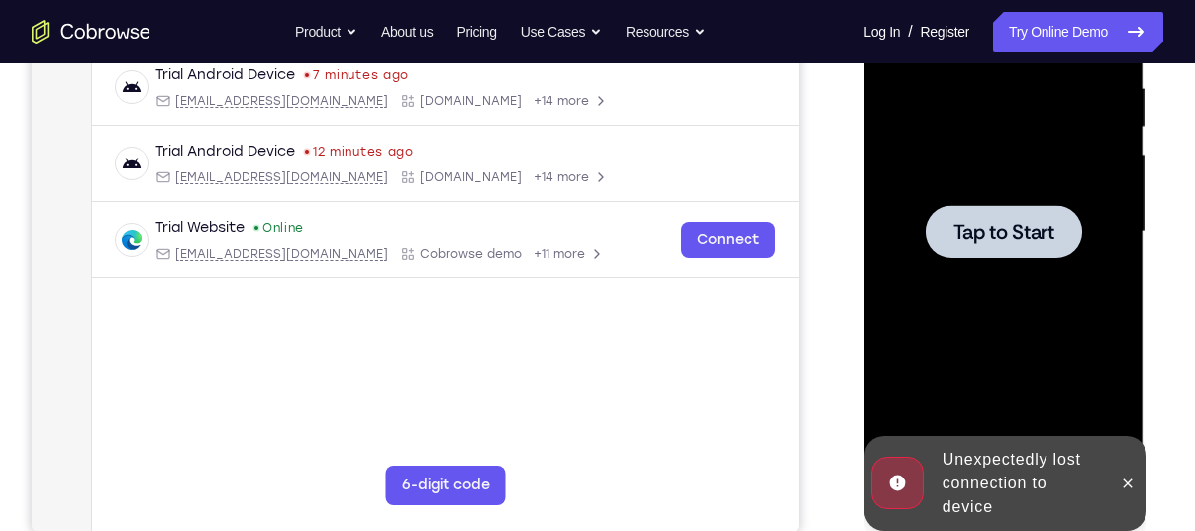
click at [1035, 270] on div at bounding box center [1003, 231] width 250 height 554
